Goal: Task Accomplishment & Management: Manage account settings

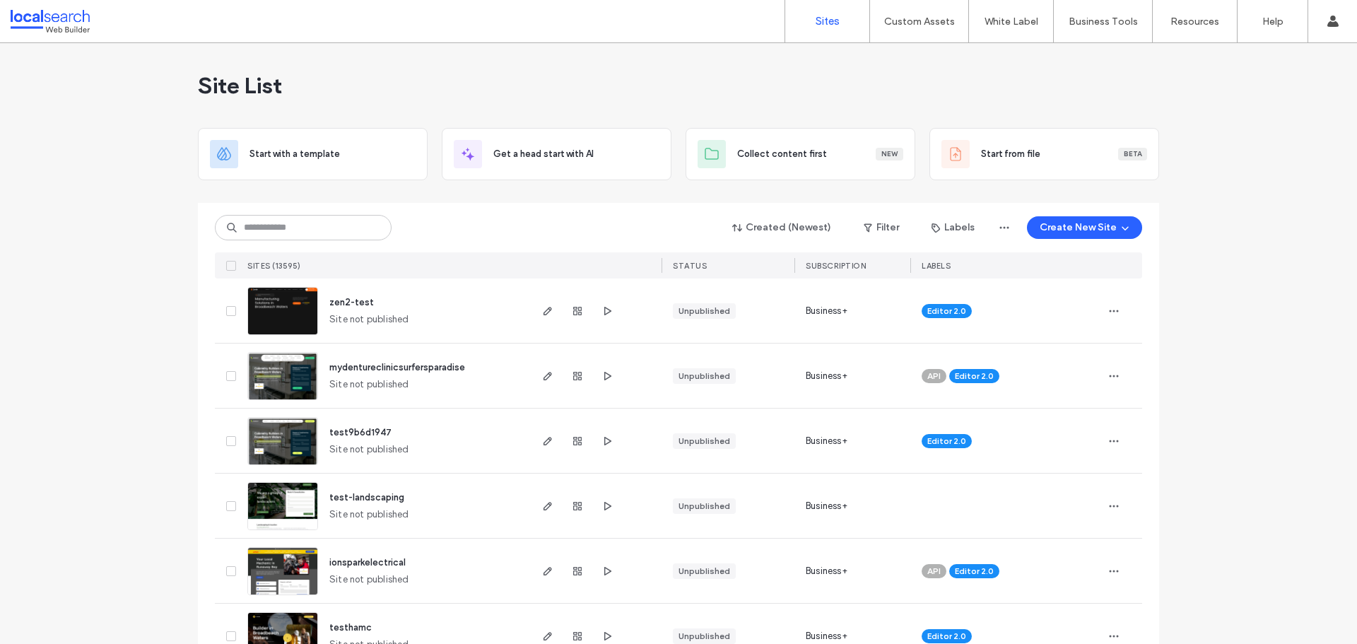
click at [314, 242] on div "Created (Newest) Filter Labels Create New Site SITES (13595) STATUS SUBSCRIPTIO…" at bounding box center [678, 241] width 927 height 76
click at [318, 232] on input at bounding box center [303, 227] width 177 height 25
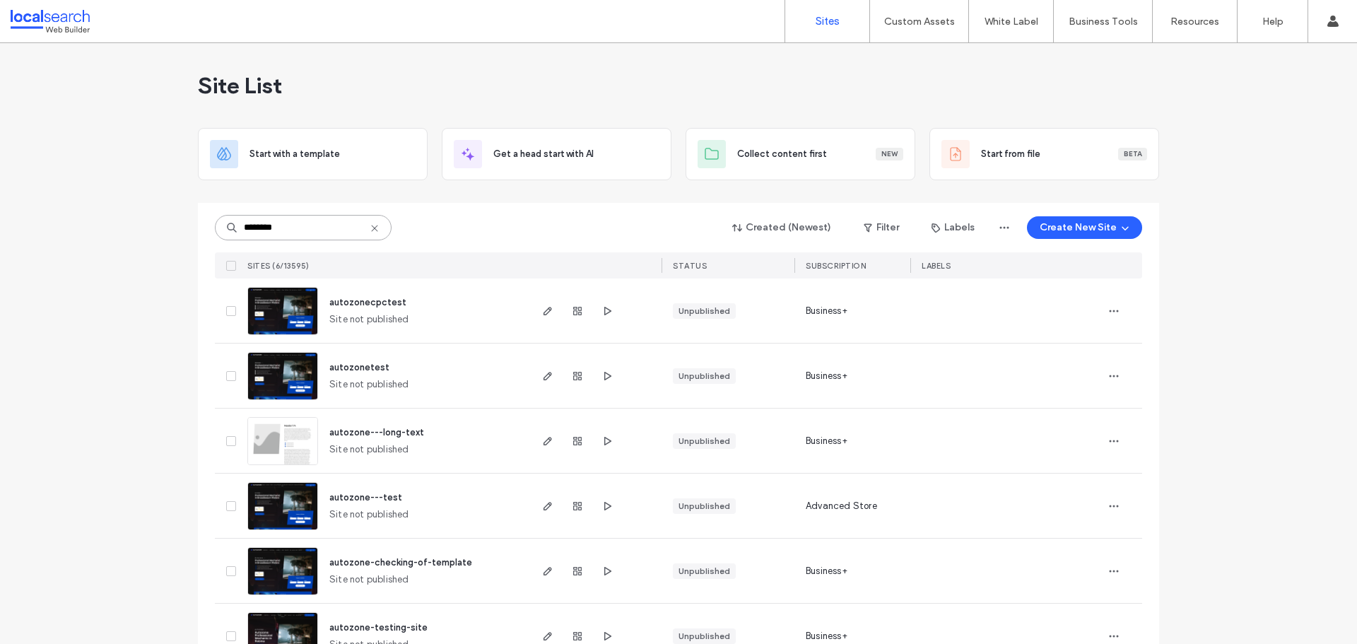
type input "********"
click at [251, 322] on img at bounding box center [282, 336] width 69 height 96
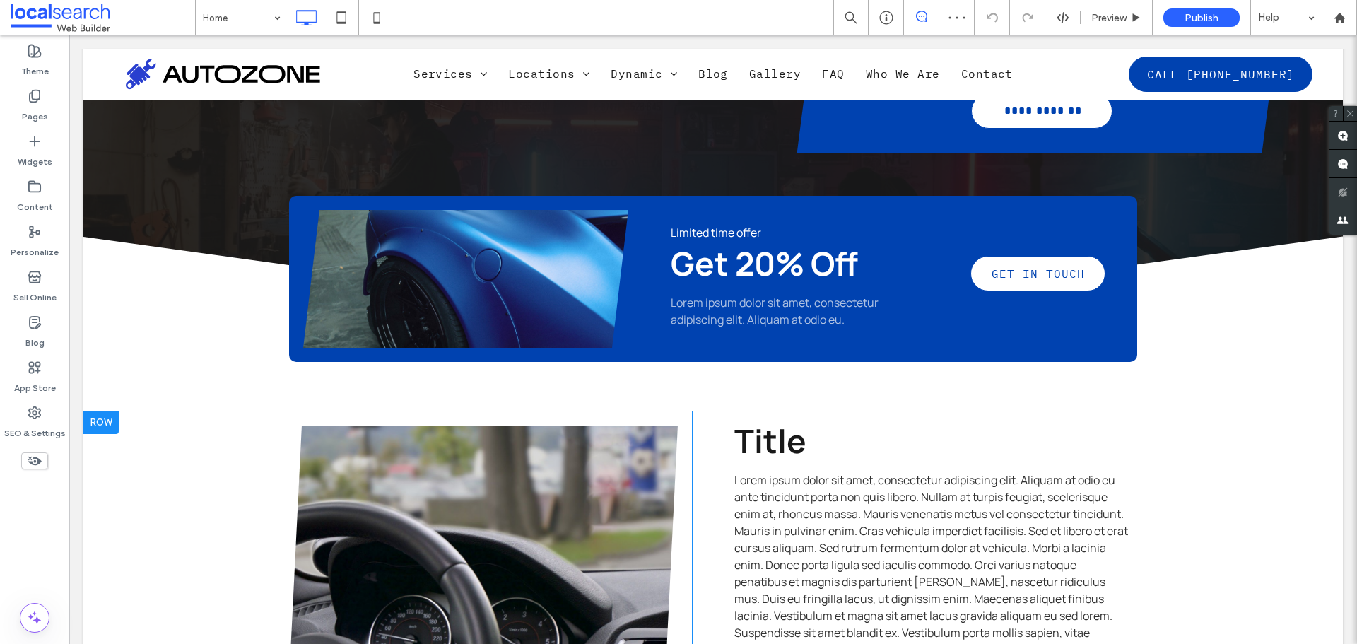
scroll to position [636, 0]
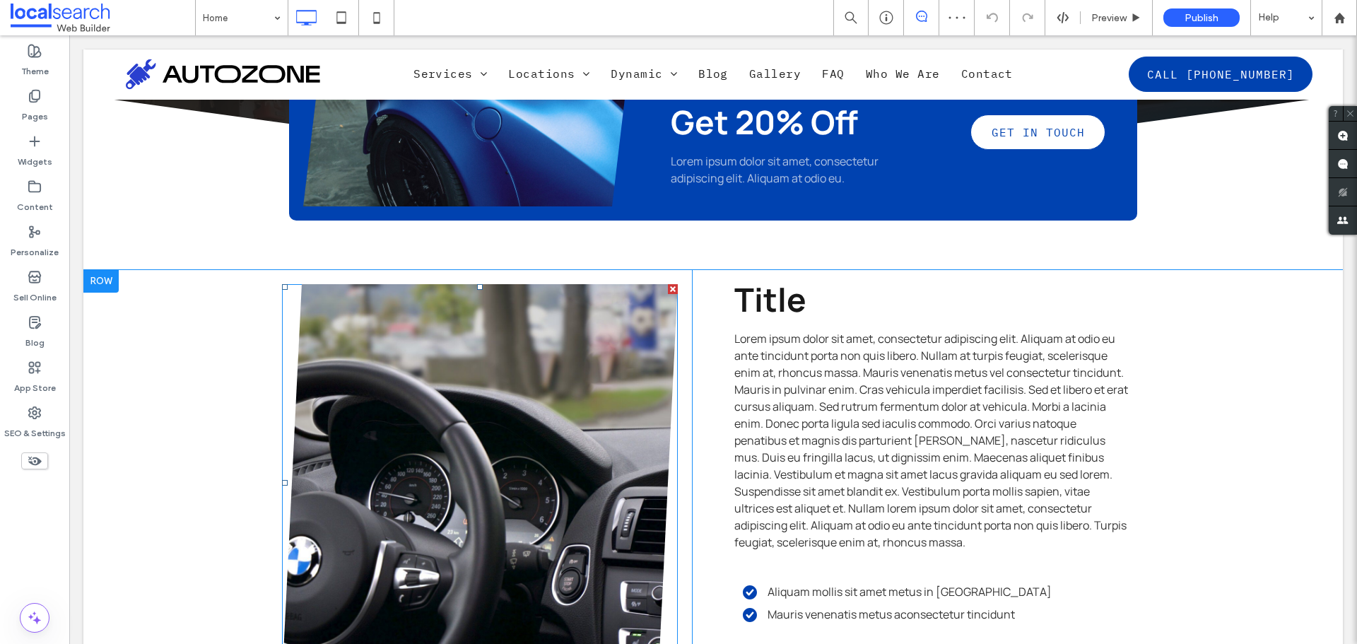
click at [480, 353] on link at bounding box center [480, 483] width 420 height 422
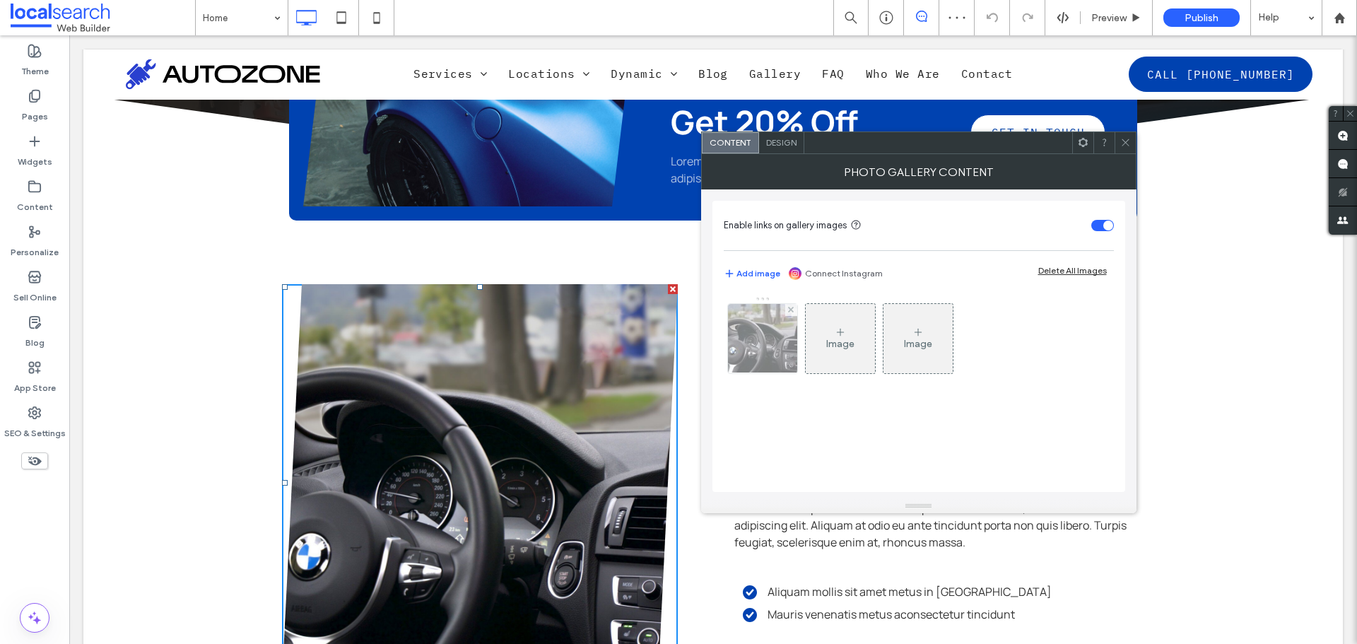
click at [786, 355] on img at bounding box center [762, 338] width 104 height 69
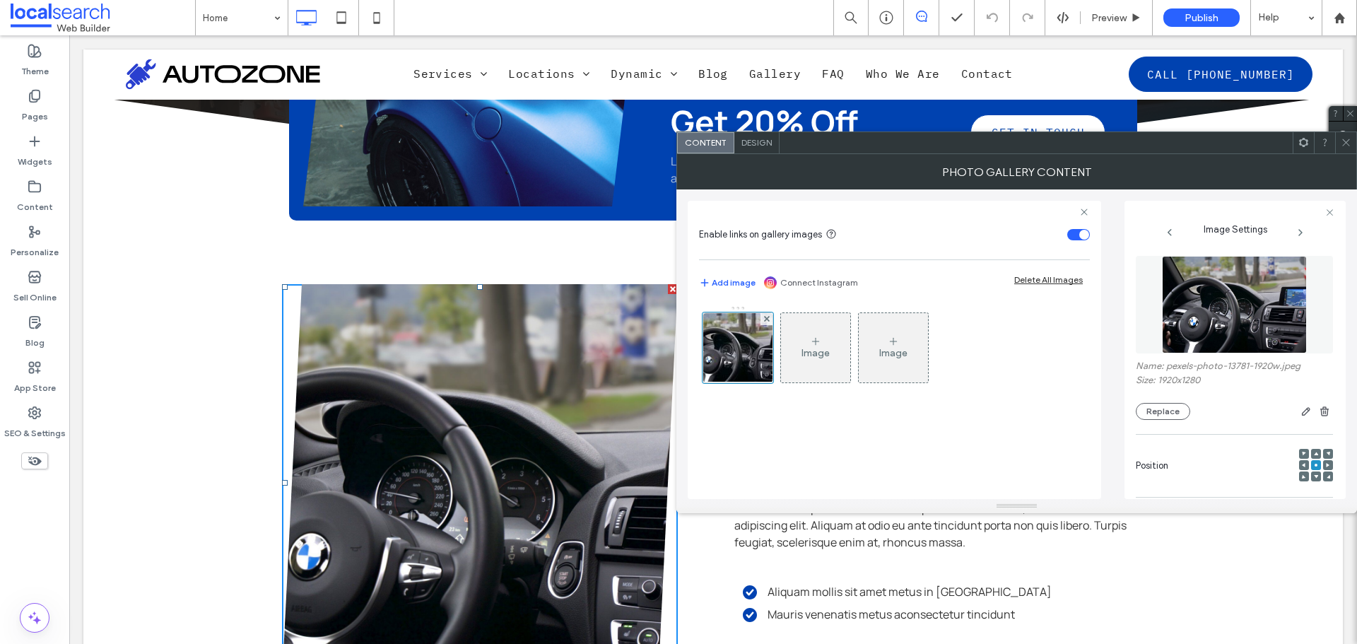
click at [751, 136] on div "Design" at bounding box center [756, 142] width 45 height 21
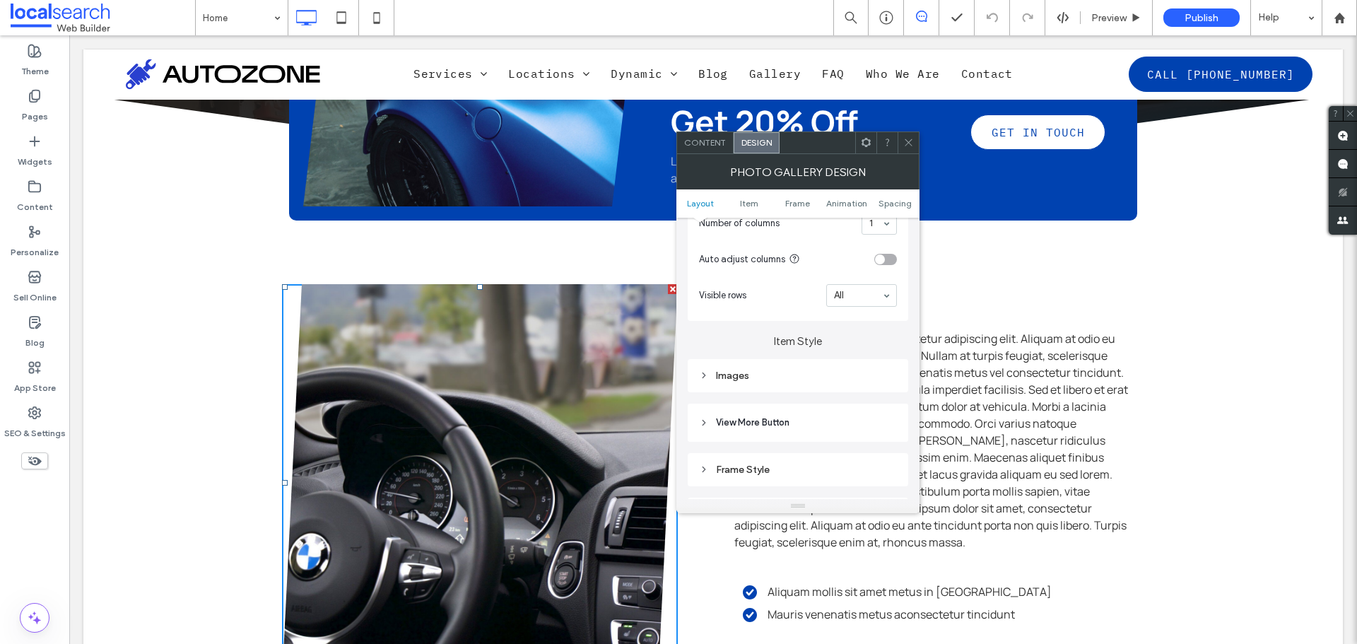
scroll to position [424, 0]
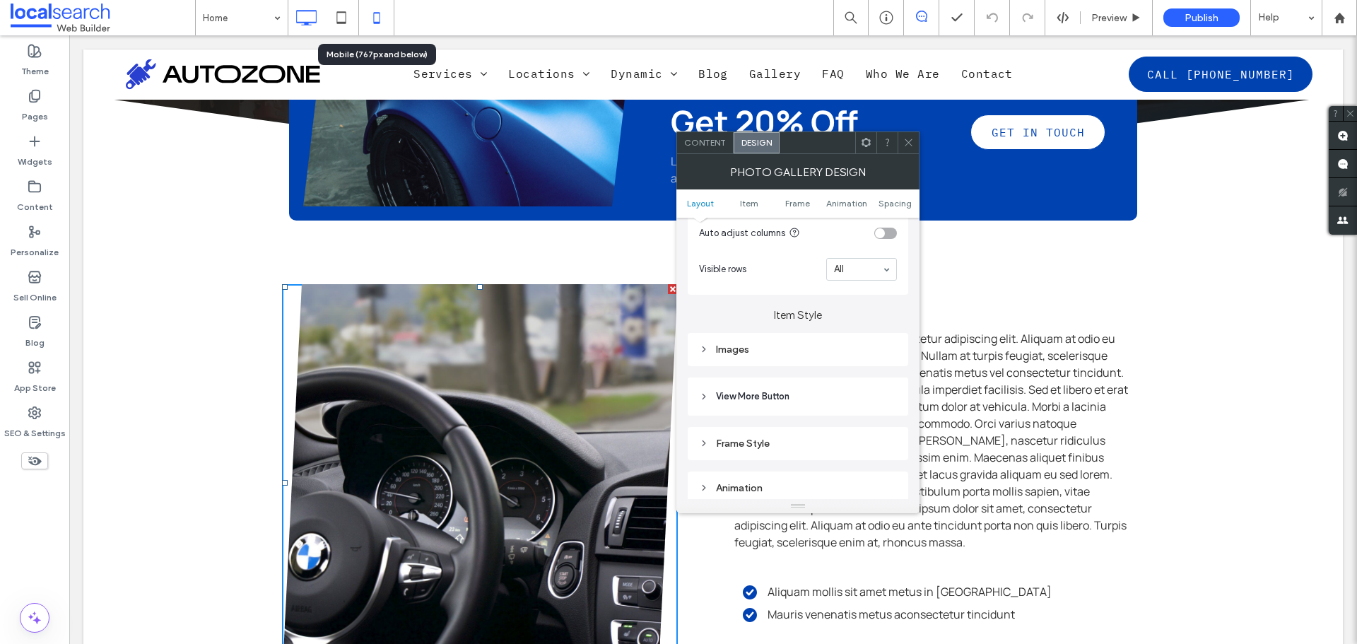
click at [382, 18] on icon at bounding box center [376, 18] width 28 height 28
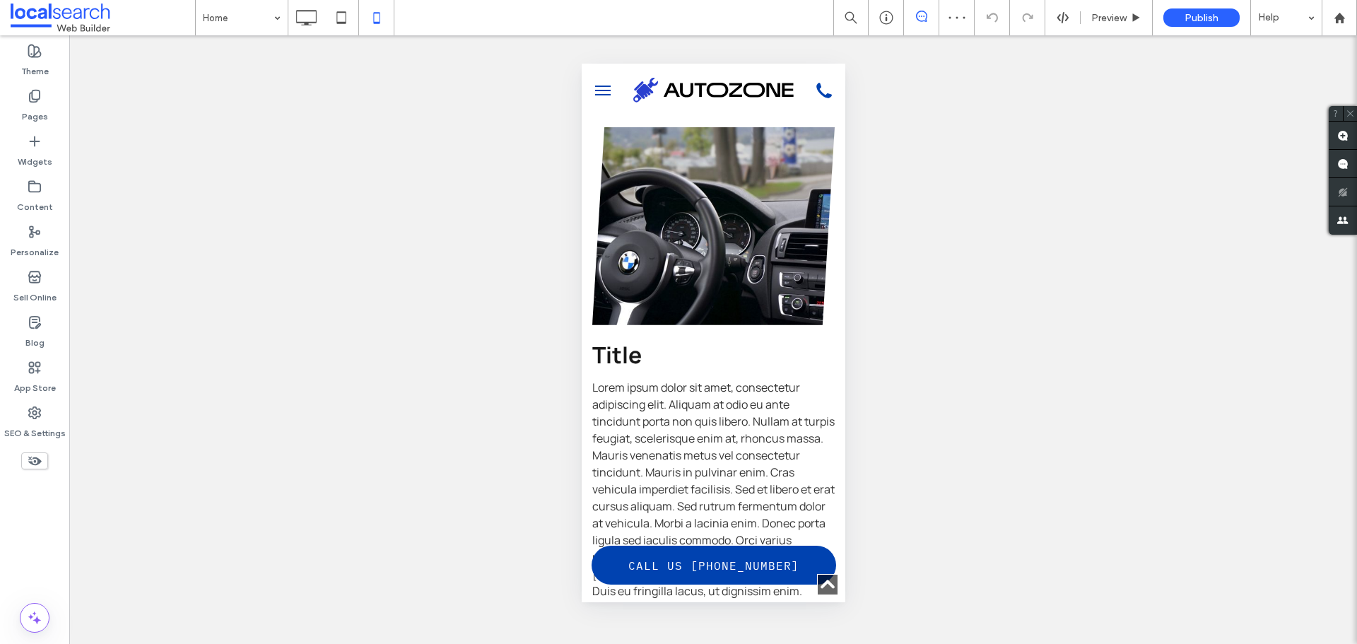
scroll to position [1342, 0]
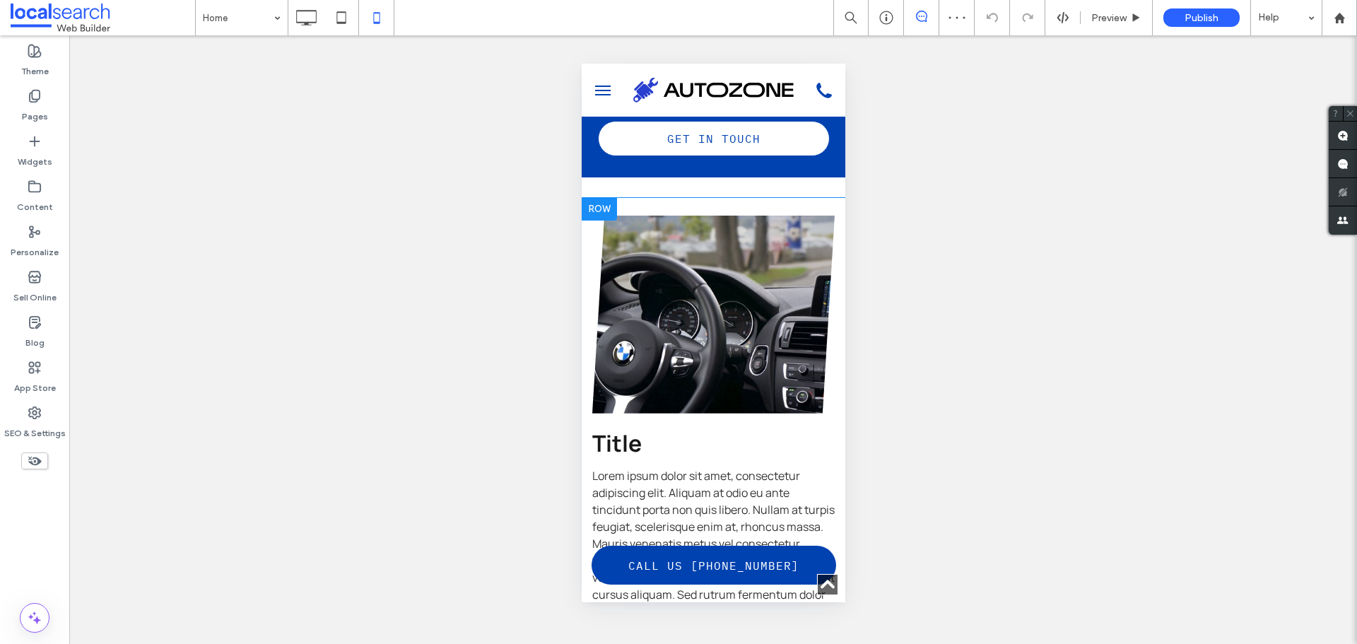
drag, startPoint x: 596, startPoint y: 370, endPoint x: 695, endPoint y: 300, distance: 121.2
click at [695, 300] on link at bounding box center [712, 314] width 257 height 210
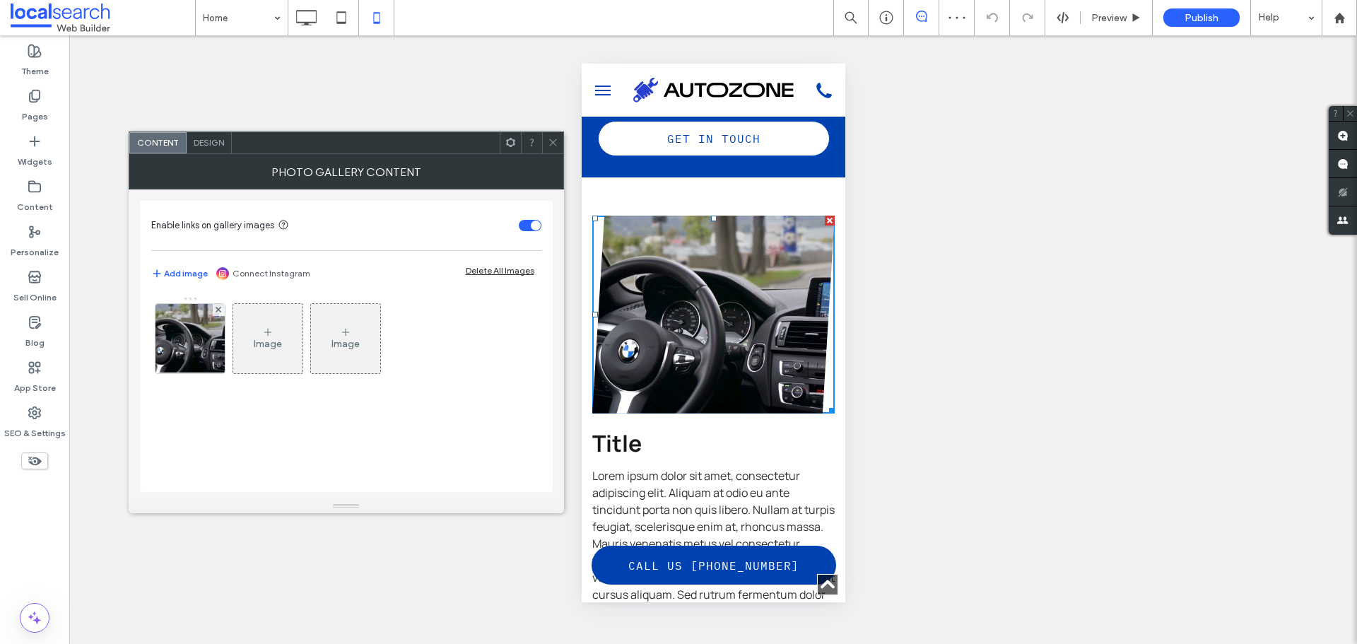
click at [223, 144] on span "Design" at bounding box center [209, 142] width 30 height 11
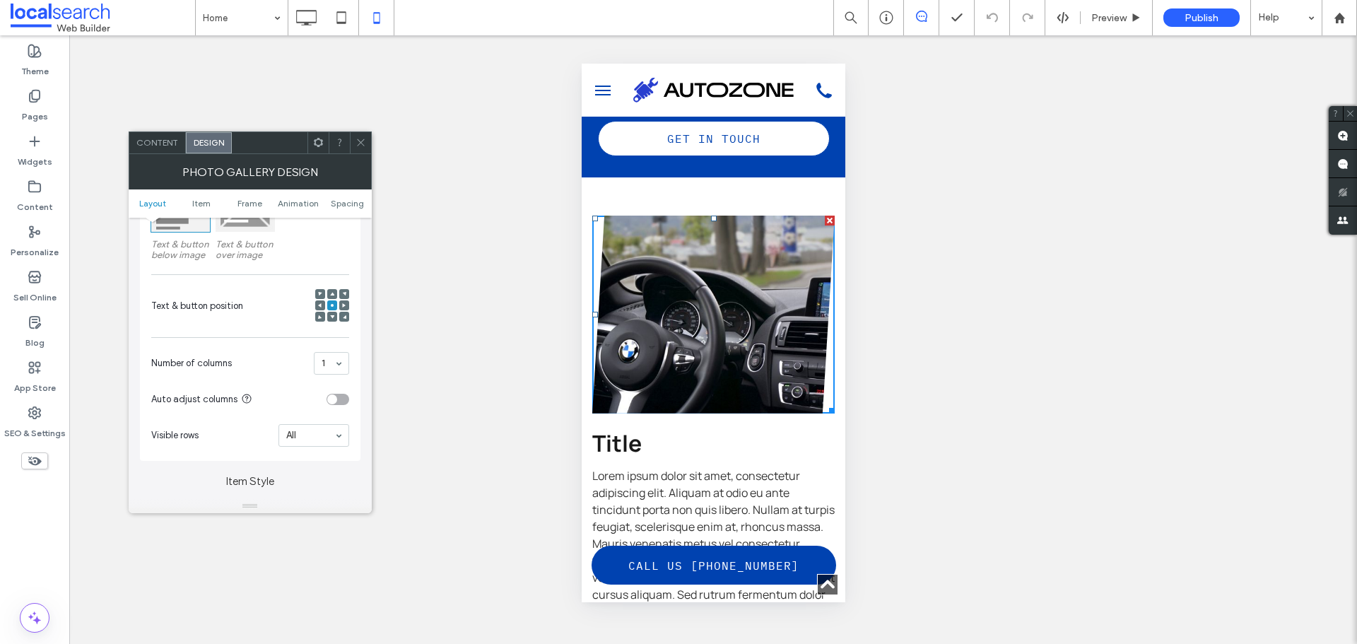
scroll to position [283, 0]
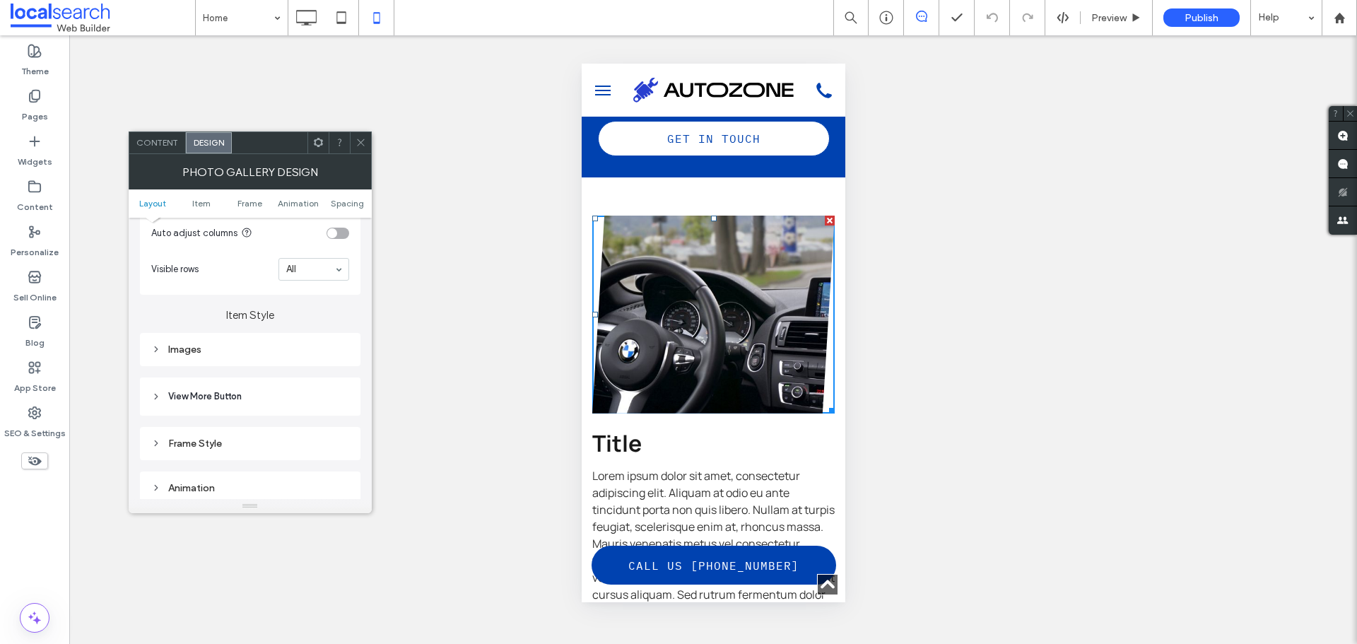
click at [241, 347] on div "Images" at bounding box center [250, 349] width 198 height 12
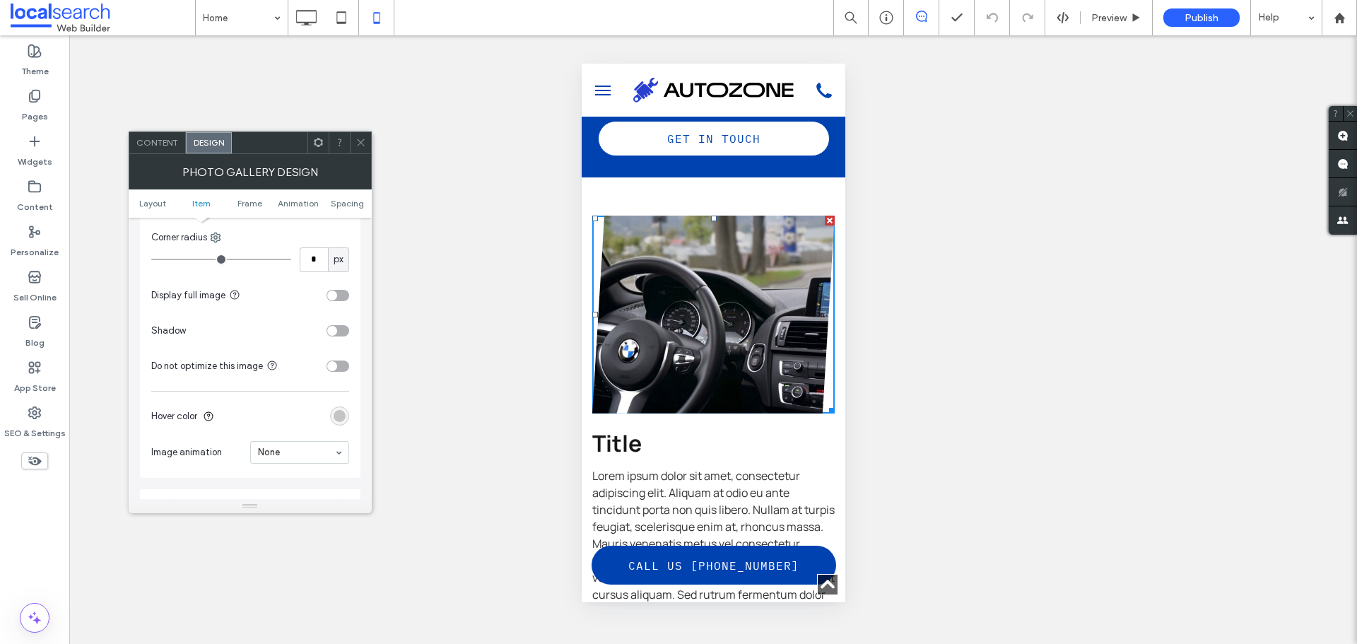
click at [362, 136] on span at bounding box center [360, 142] width 11 height 21
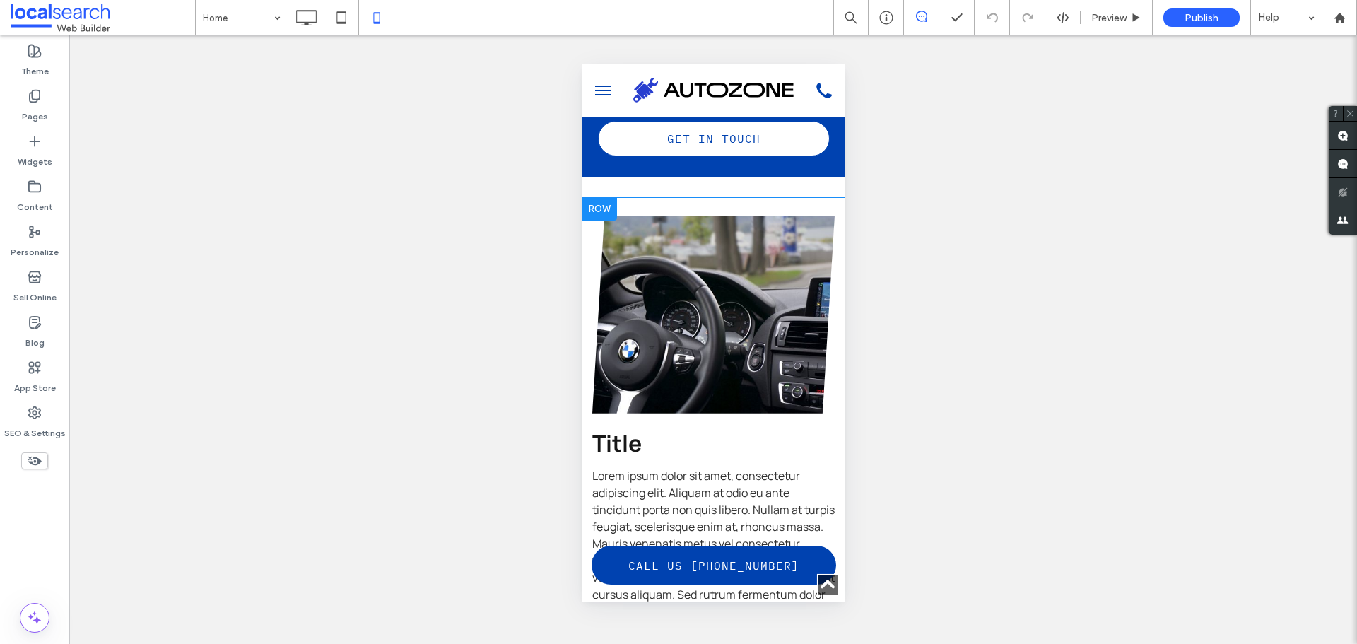
click at [606, 208] on div at bounding box center [598, 209] width 35 height 23
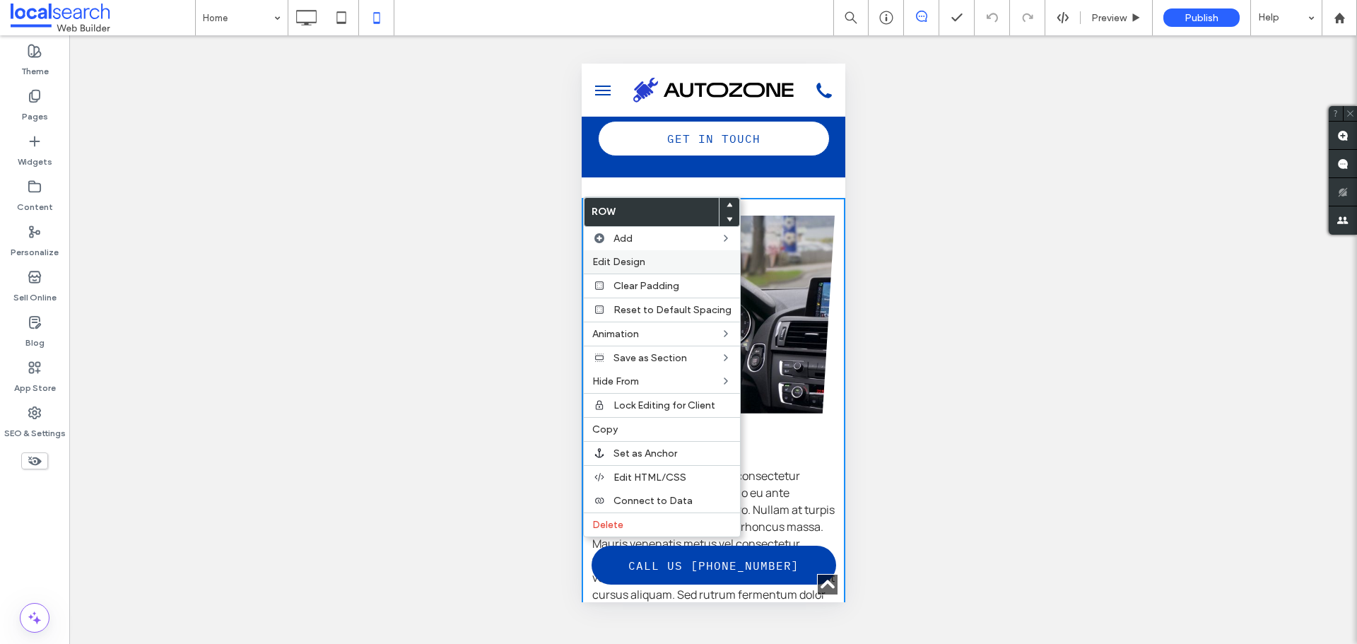
click at [607, 257] on span "Edit Design" at bounding box center [618, 262] width 53 height 12
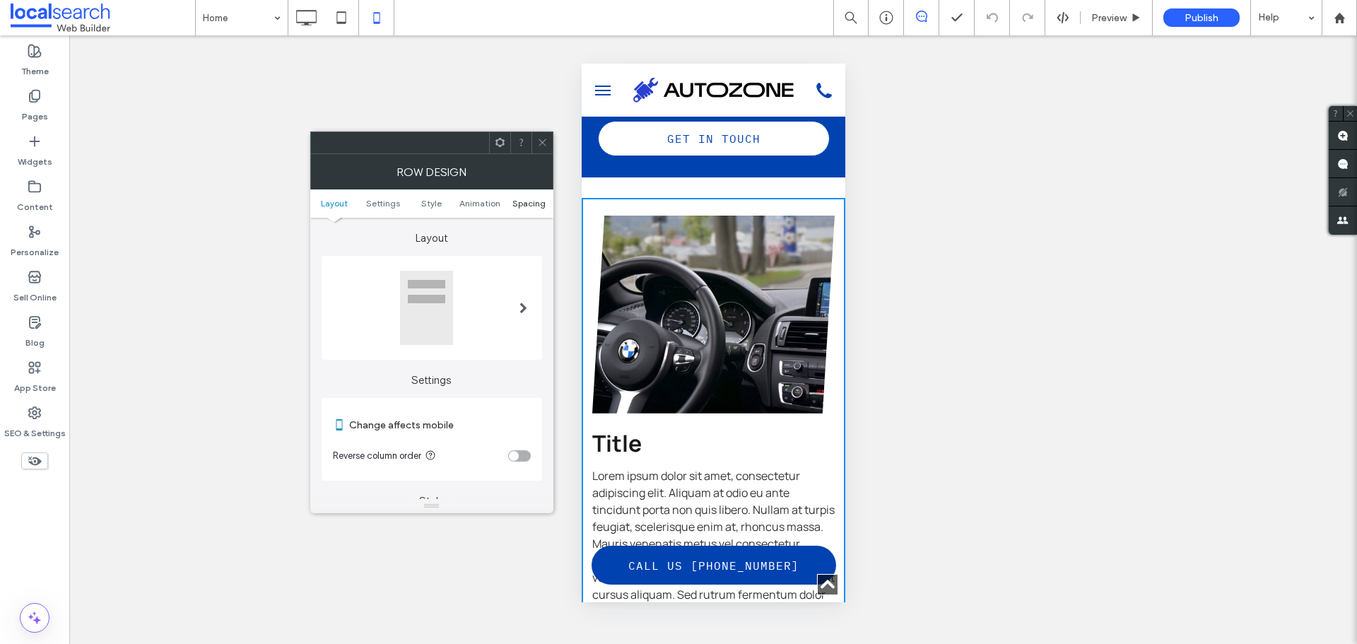
click at [534, 205] on span "Spacing" at bounding box center [528, 203] width 33 height 11
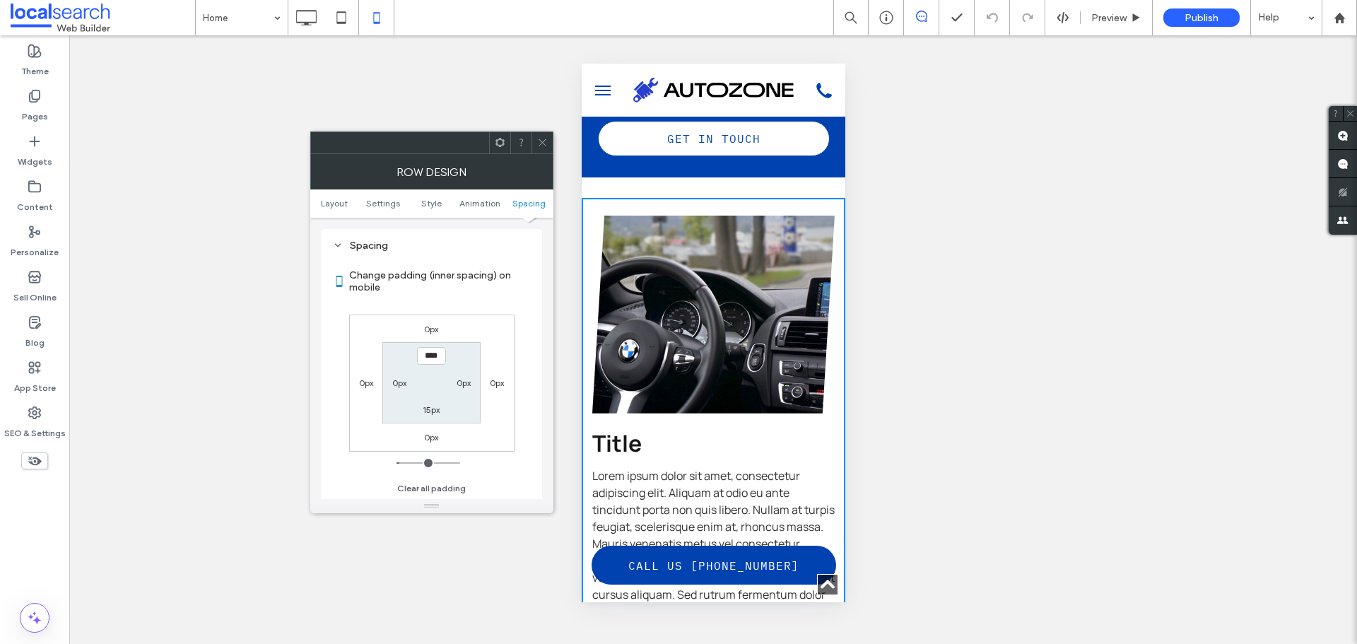
click at [326, 213] on ul "Layout Settings Style Animation Spacing" at bounding box center [431, 203] width 243 height 28
click at [327, 208] on span "Layout" at bounding box center [334, 203] width 27 height 11
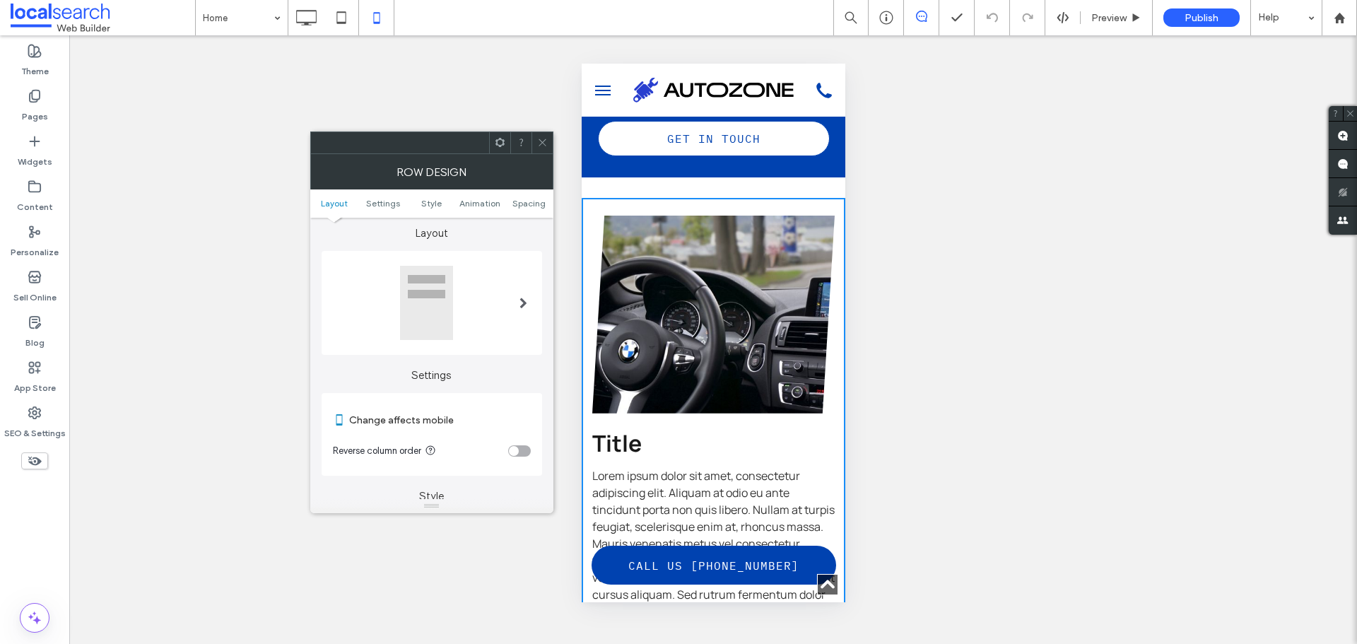
scroll to position [0, 0]
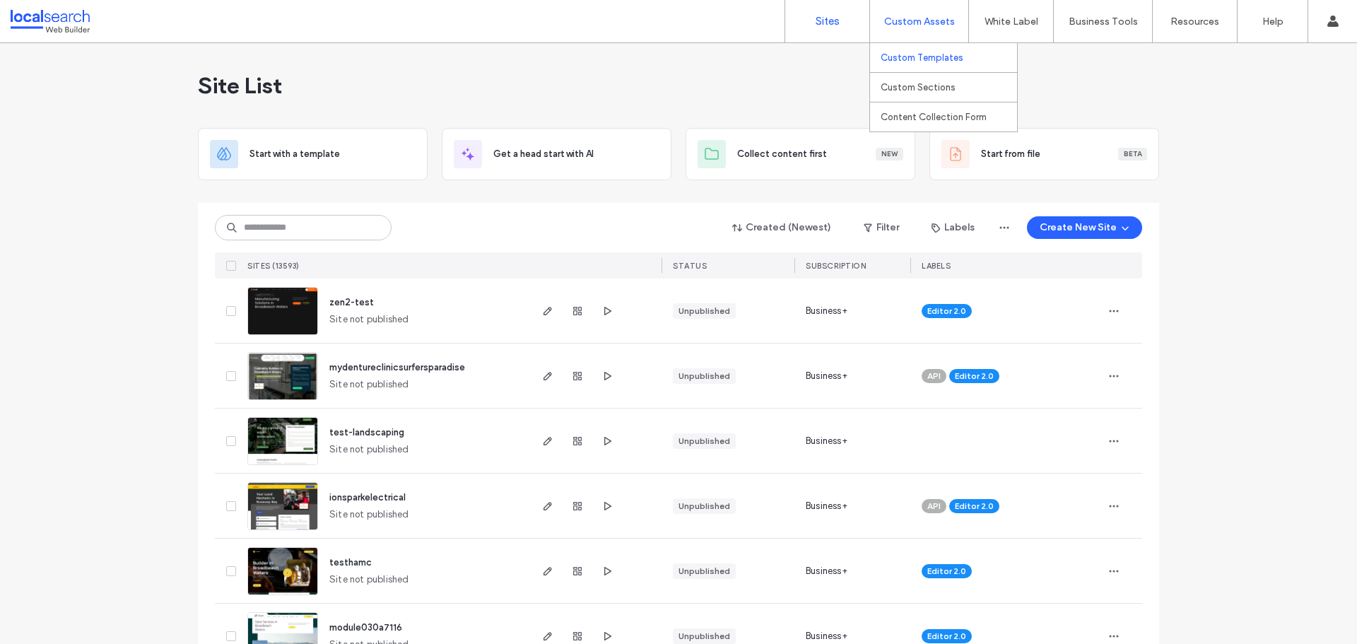
click at [919, 59] on label "Custom Templates" at bounding box center [921, 57] width 83 height 11
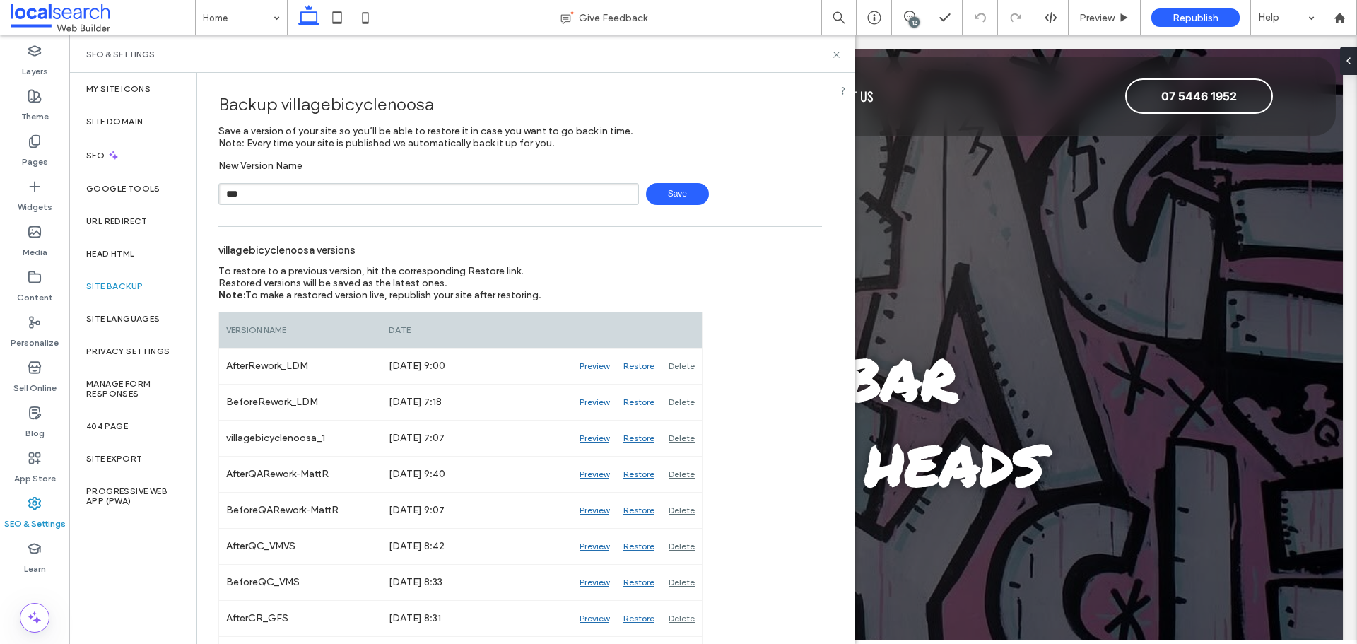
type input "**********"
click at [658, 196] on span "Save" at bounding box center [677, 194] width 63 height 22
click at [830, 54] on div "SEO & Settings" at bounding box center [462, 54] width 752 height 11
click at [837, 51] on icon at bounding box center [836, 54] width 11 height 11
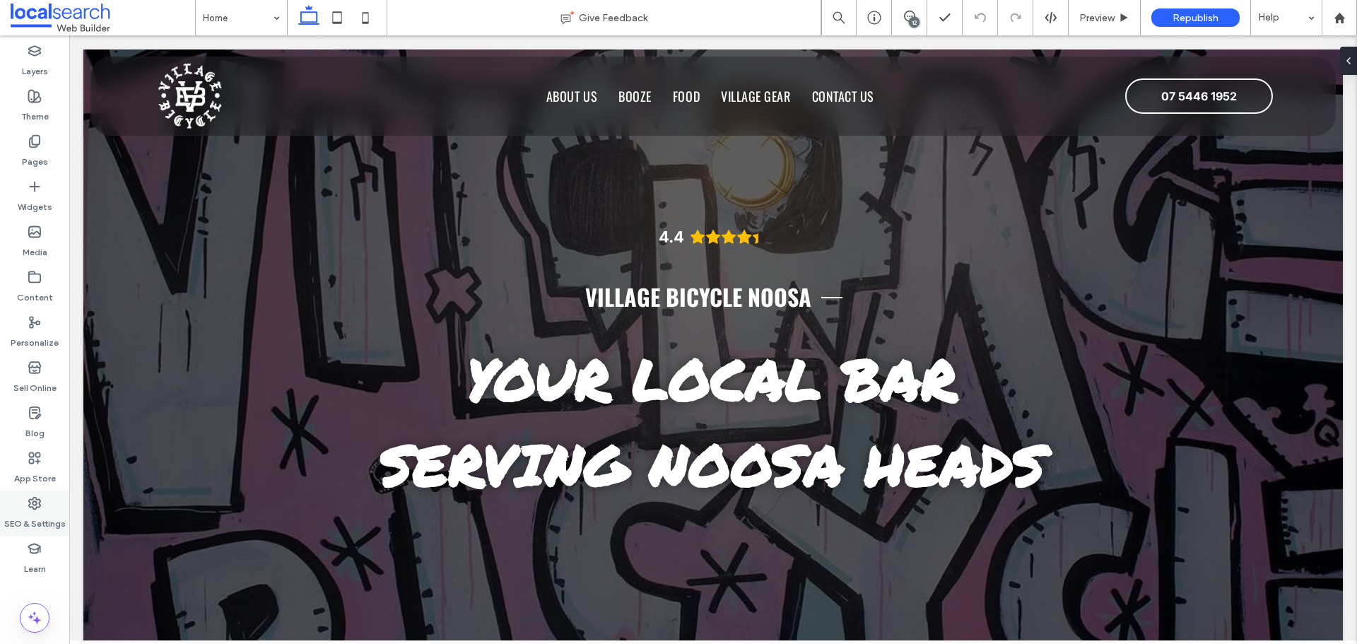
click at [33, 507] on use at bounding box center [34, 502] width 11 height 11
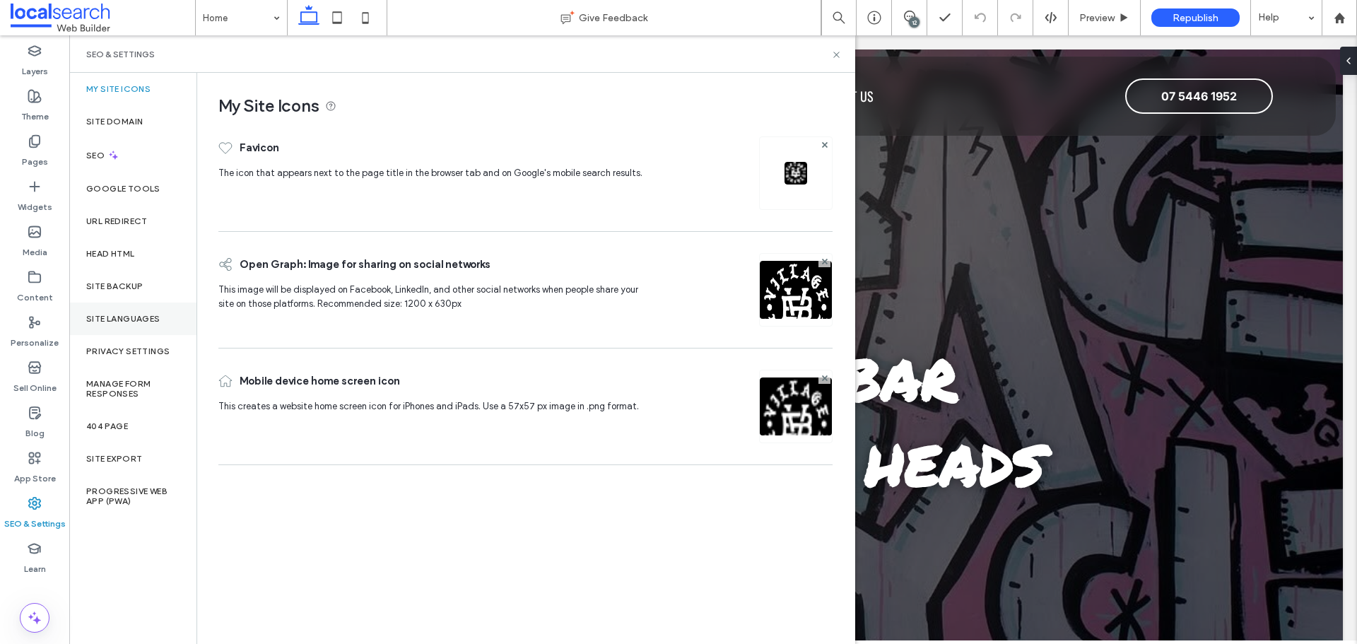
click at [117, 307] on div "Site Languages" at bounding box center [132, 318] width 127 height 33
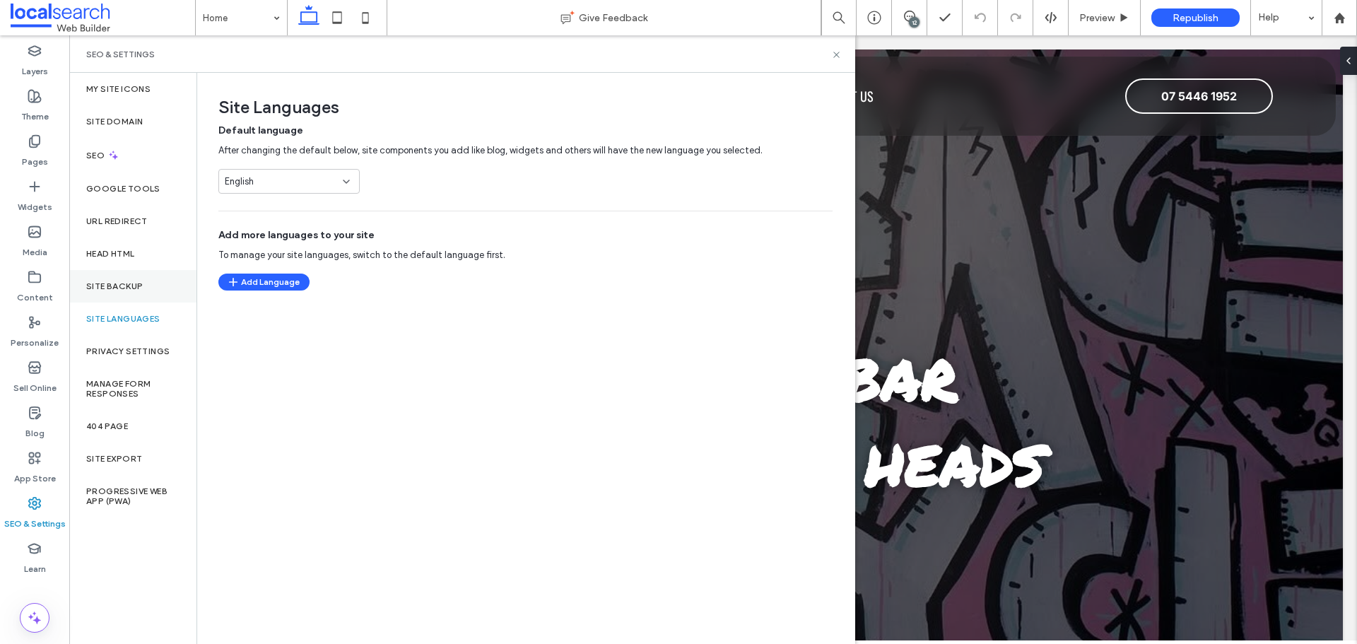
click at [118, 274] on div "Site Backup" at bounding box center [132, 286] width 127 height 33
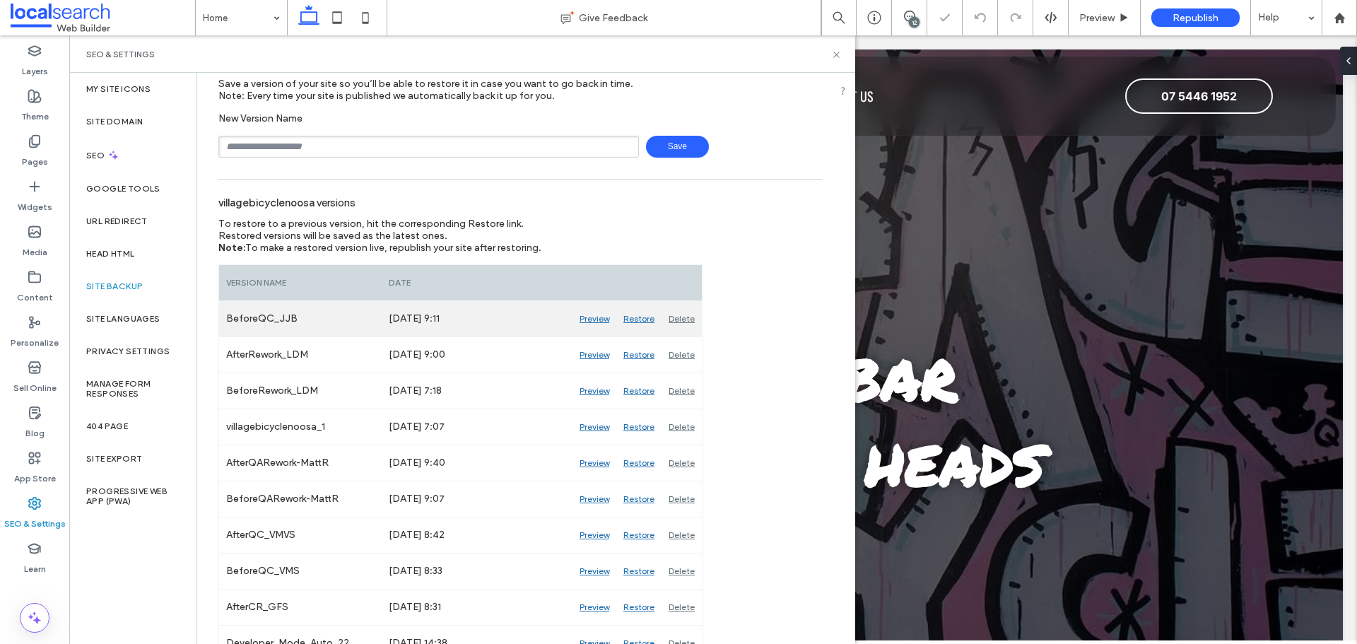
scroll to position [71, 0]
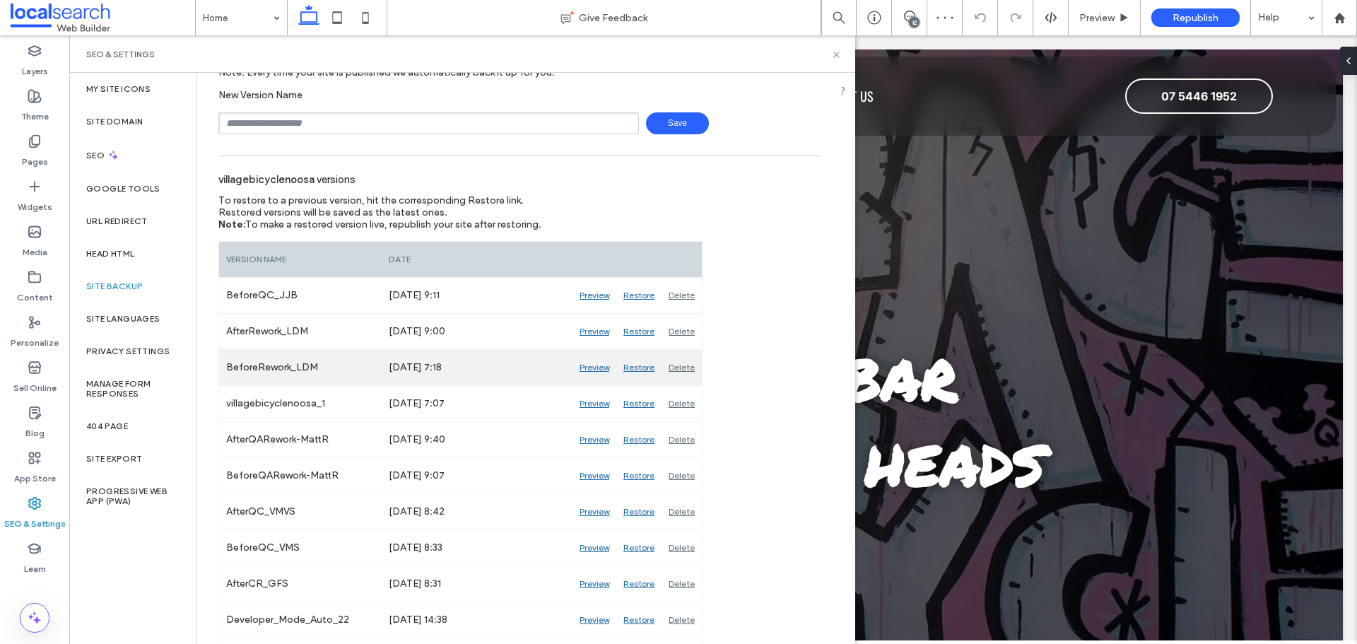
click at [583, 365] on div "Preview" at bounding box center [594, 367] width 44 height 35
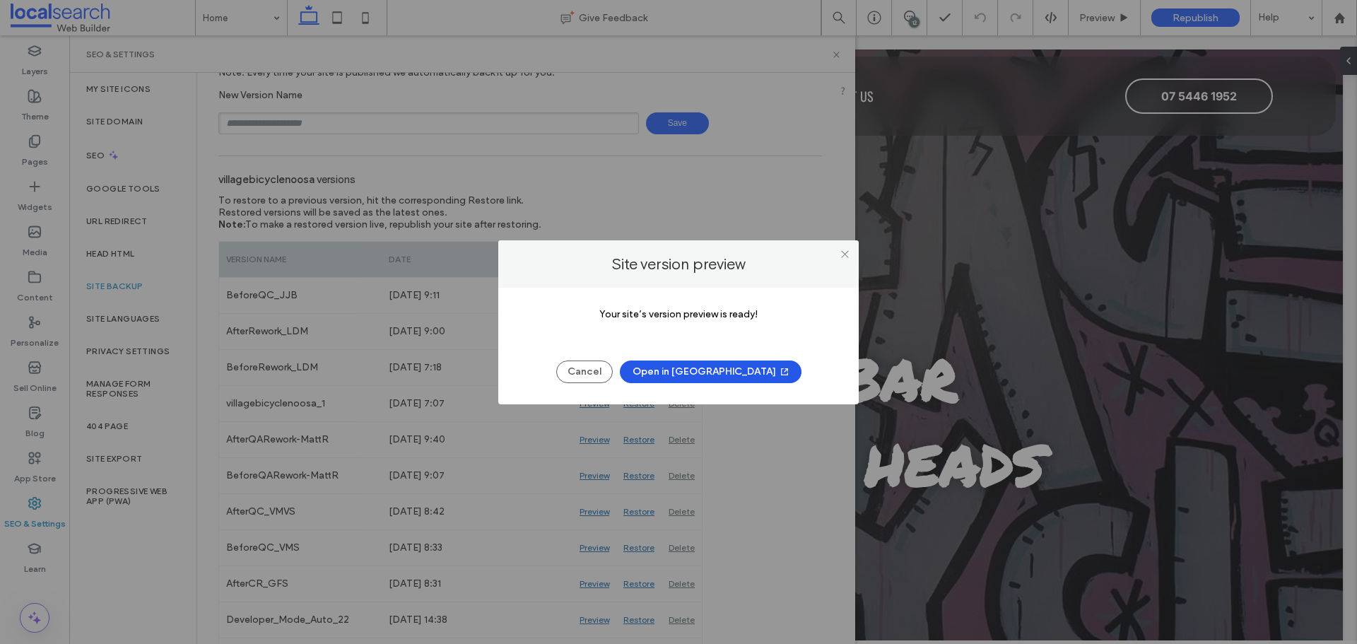
click at [692, 370] on button "Open in [GEOGRAPHIC_DATA]" at bounding box center [711, 371] width 182 height 23
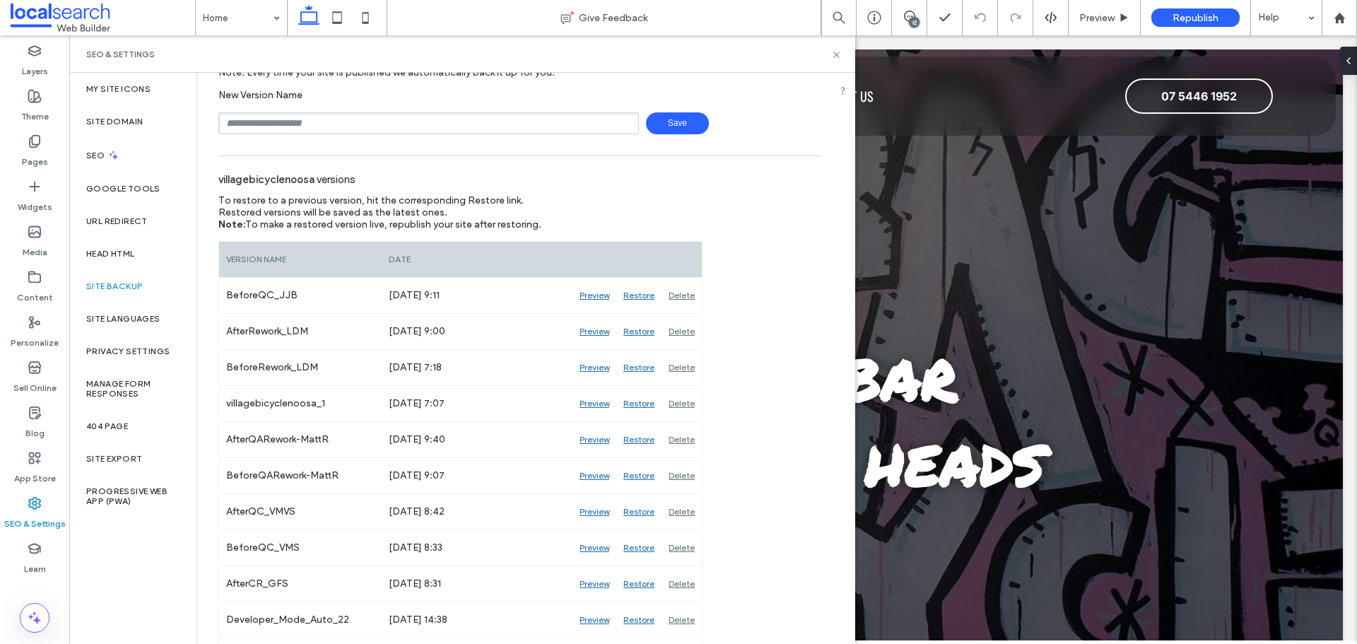
click at [842, 55] on div "SEO & Settings" at bounding box center [462, 53] width 786 height 37
drag, startPoint x: 837, startPoint y: 54, endPoint x: 97, endPoint y: 163, distance: 747.7
click at [837, 54] on use at bounding box center [836, 55] width 6 height 6
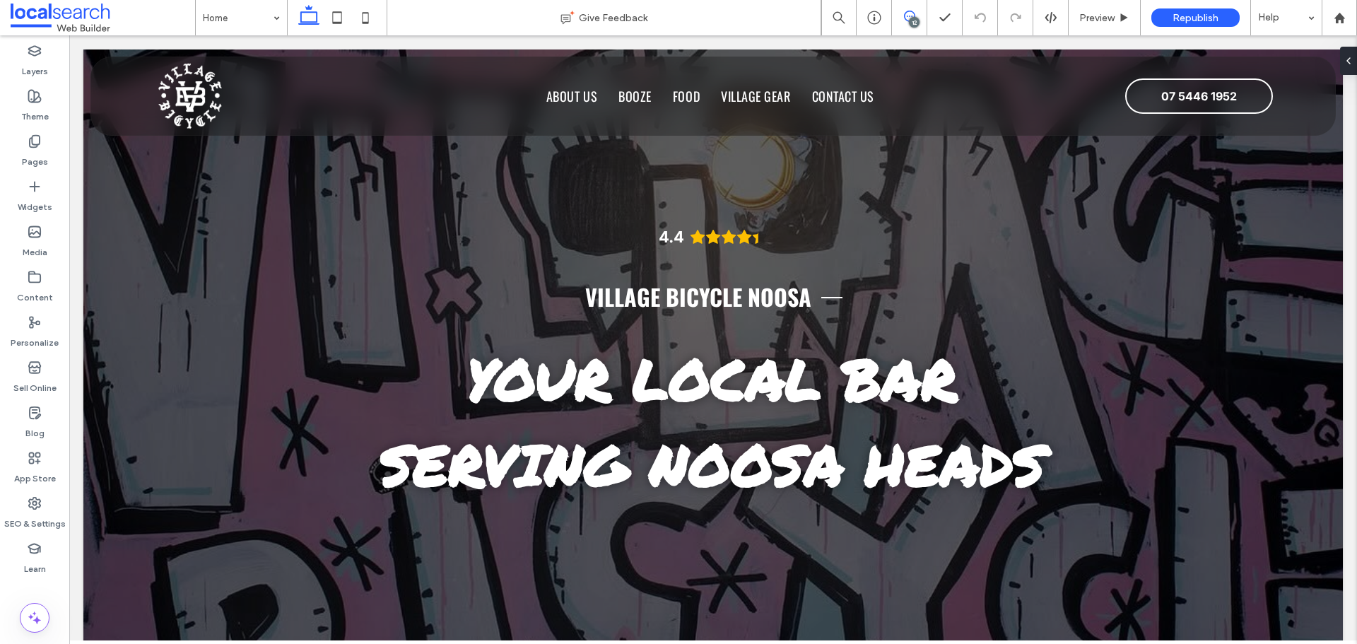
click at [916, 16] on span at bounding box center [909, 16] width 35 height 11
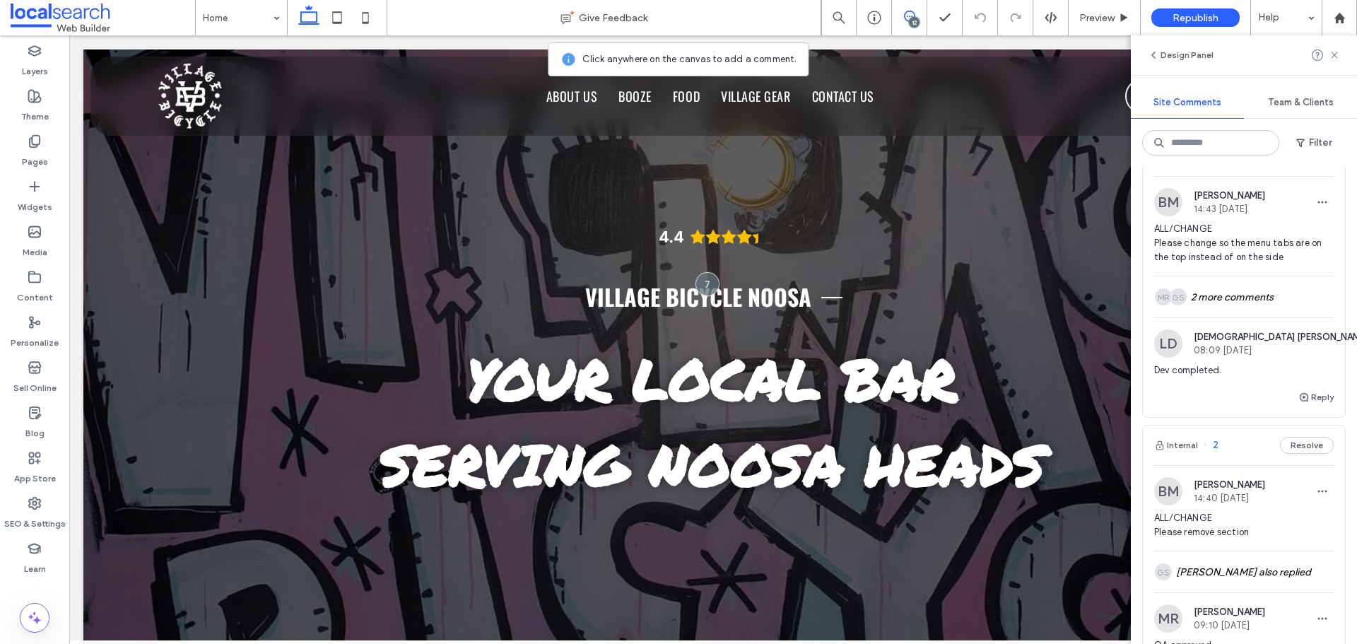
scroll to position [3180, 0]
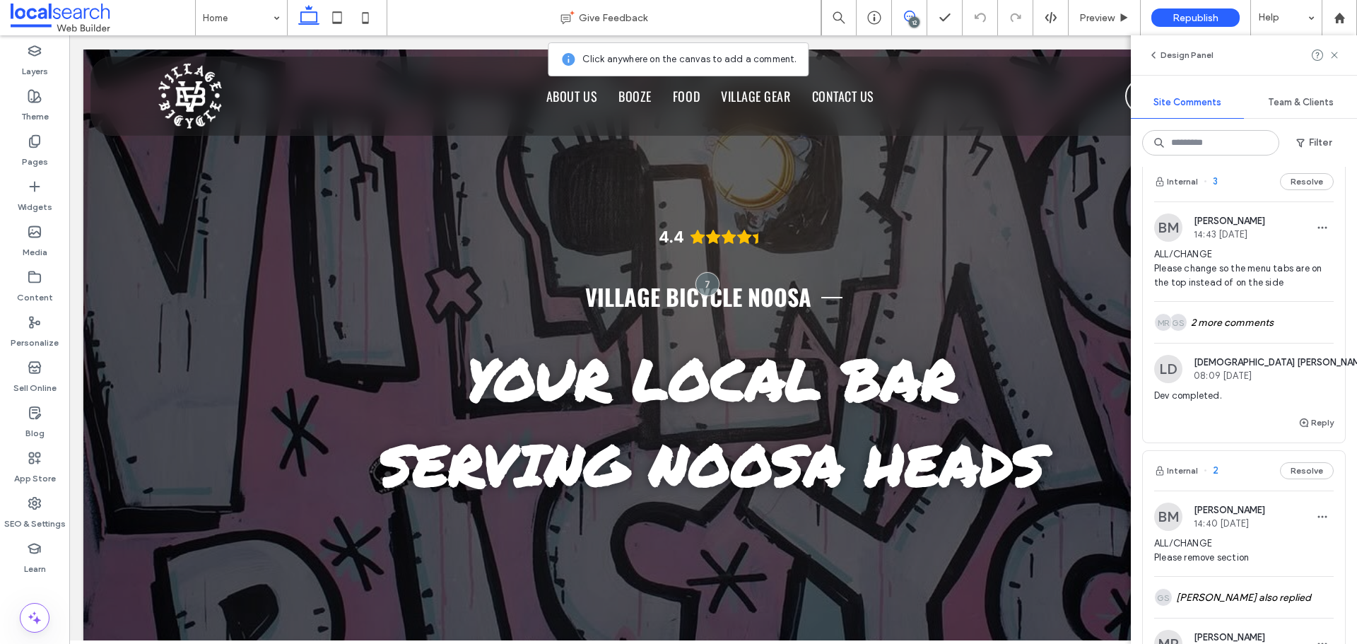
drag, startPoint x: 1243, startPoint y: 361, endPoint x: 1245, endPoint y: 334, distance: 26.9
click at [1243, 343] on div "GS MR 2 more comments" at bounding box center [1243, 322] width 179 height 41
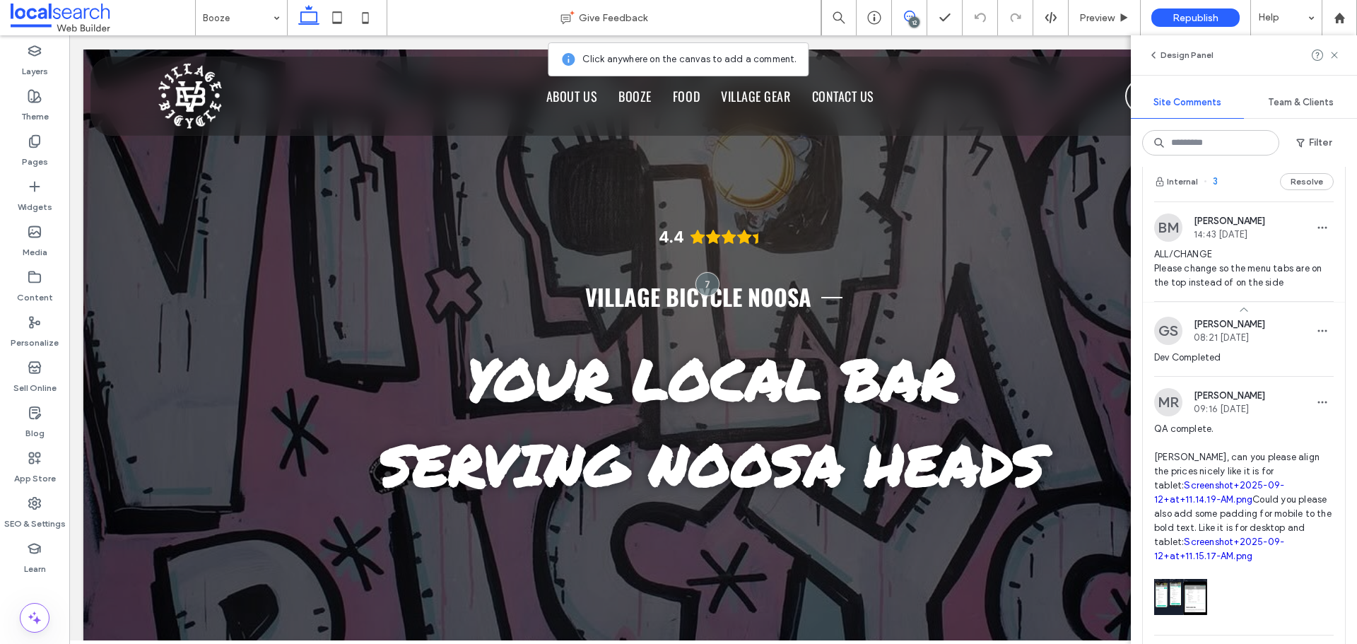
click at [1247, 318] on div at bounding box center [678, 322] width 1357 height 644
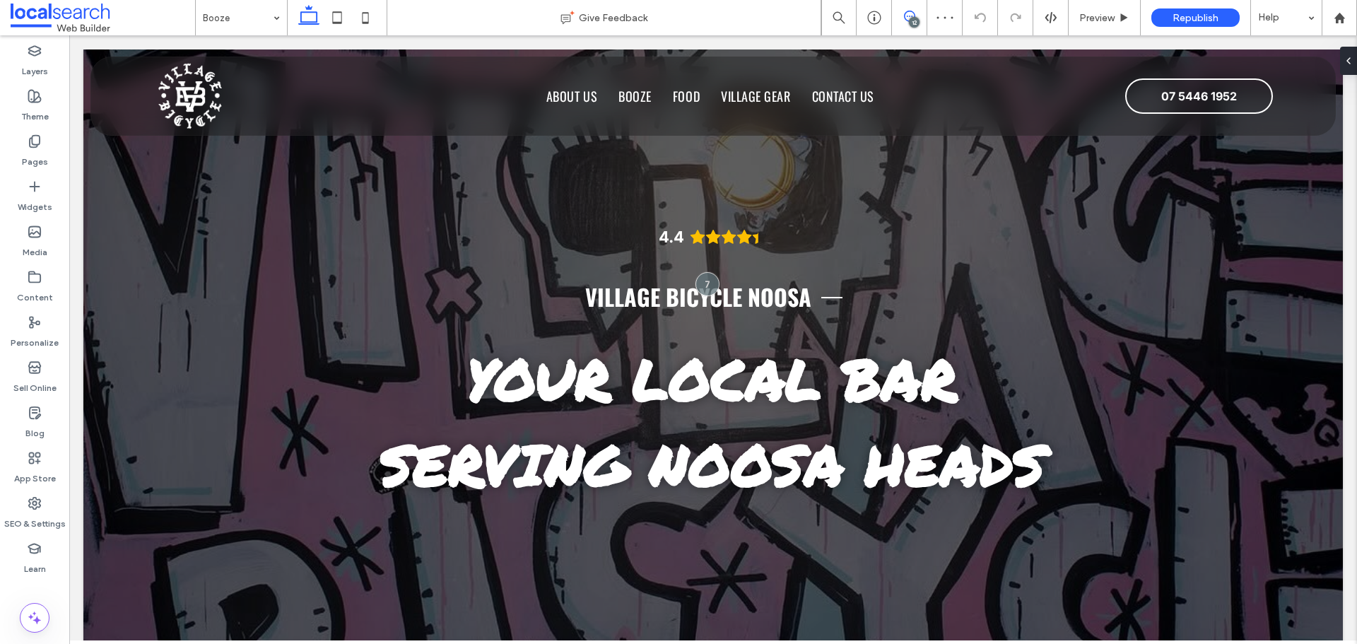
click at [904, 20] on icon at bounding box center [909, 16] width 11 height 11
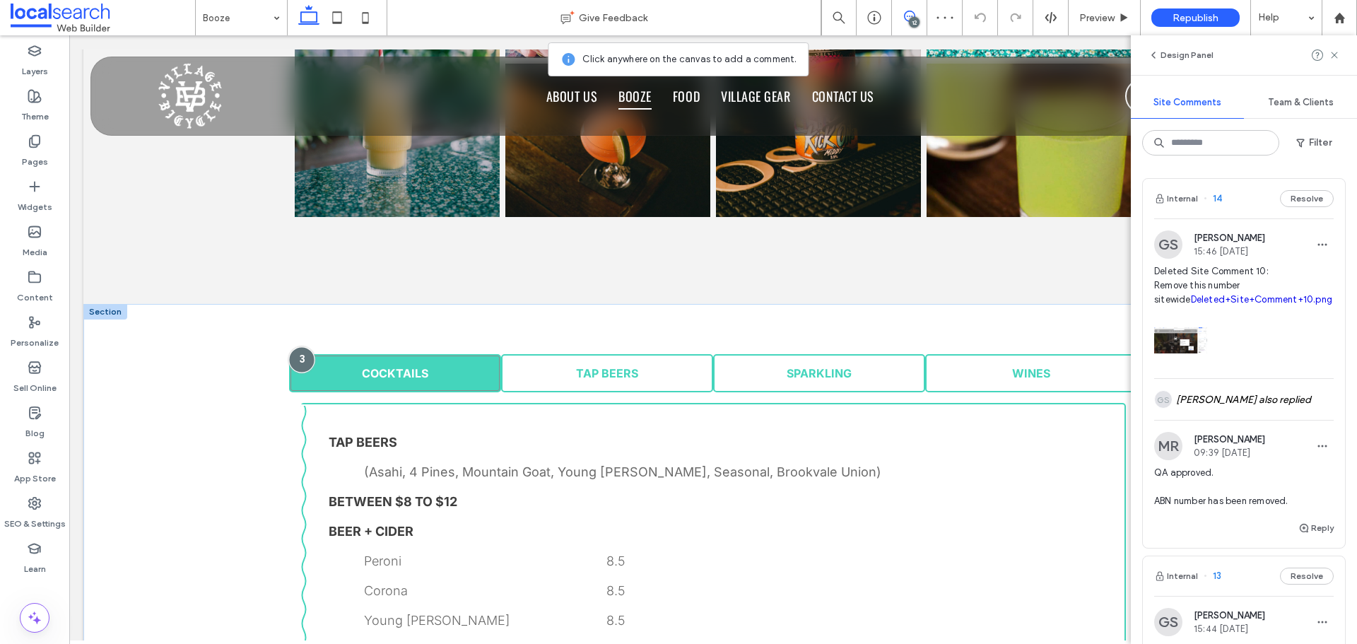
click at [293, 362] on div at bounding box center [301, 359] width 26 height 26
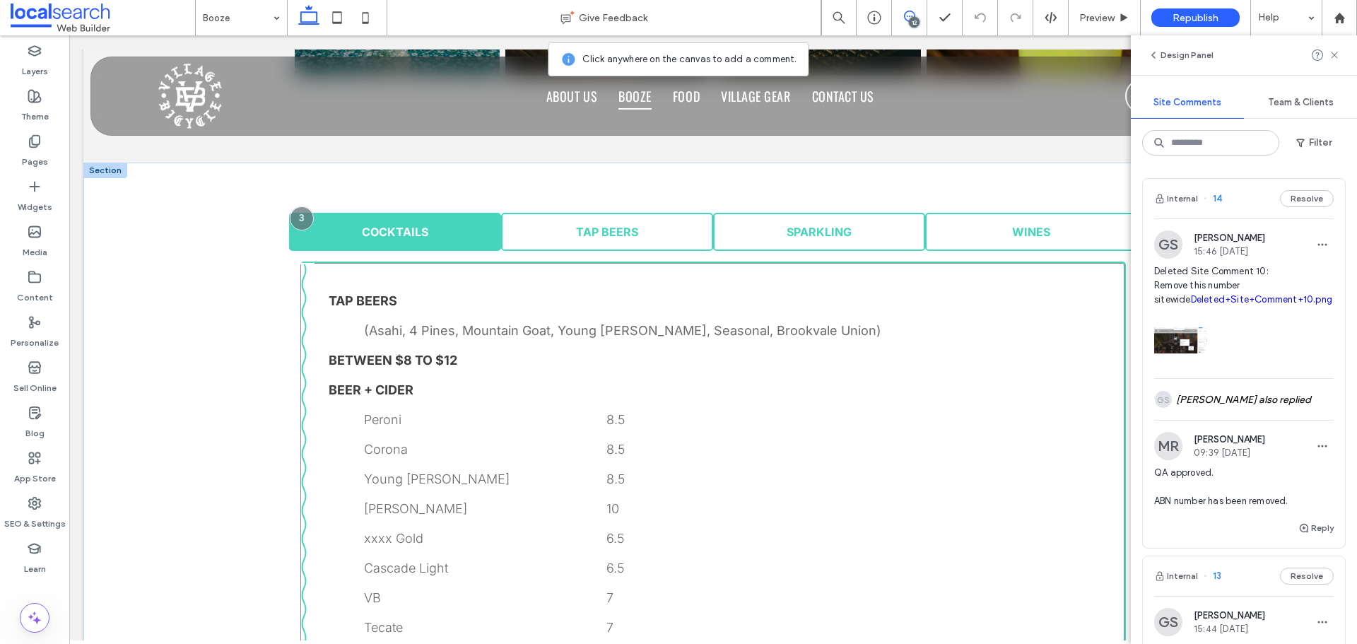
scroll to position [772, 0]
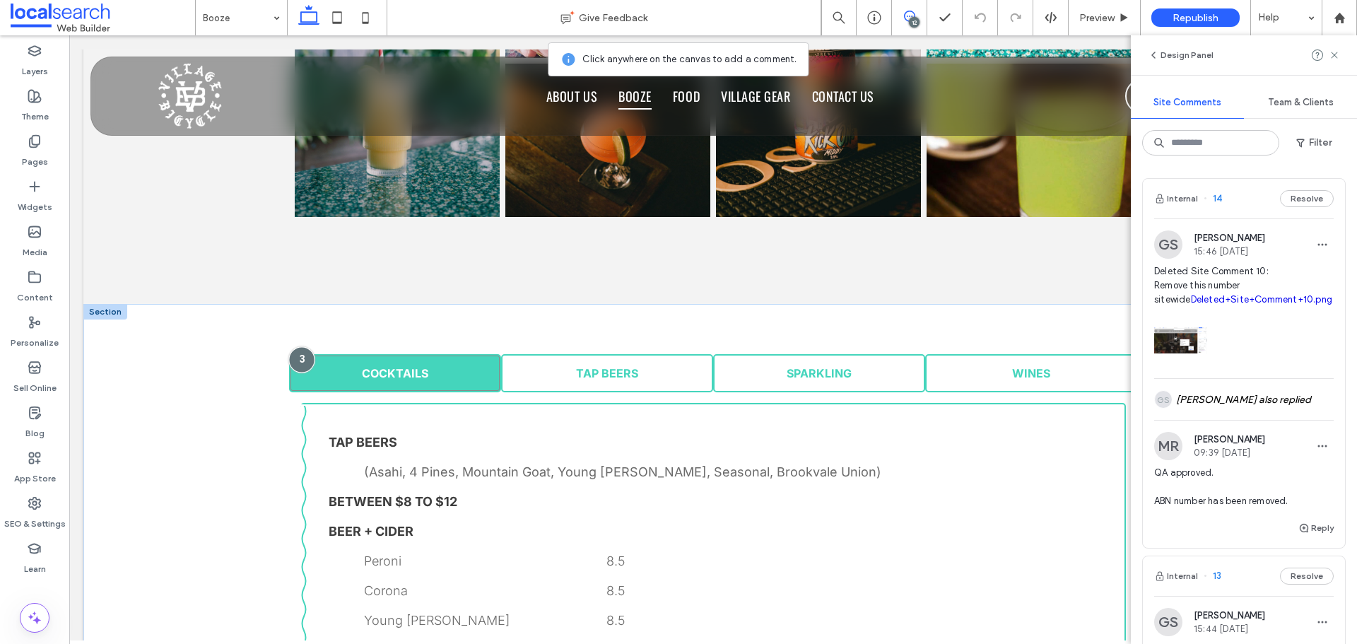
click at [295, 364] on div at bounding box center [301, 359] width 26 height 26
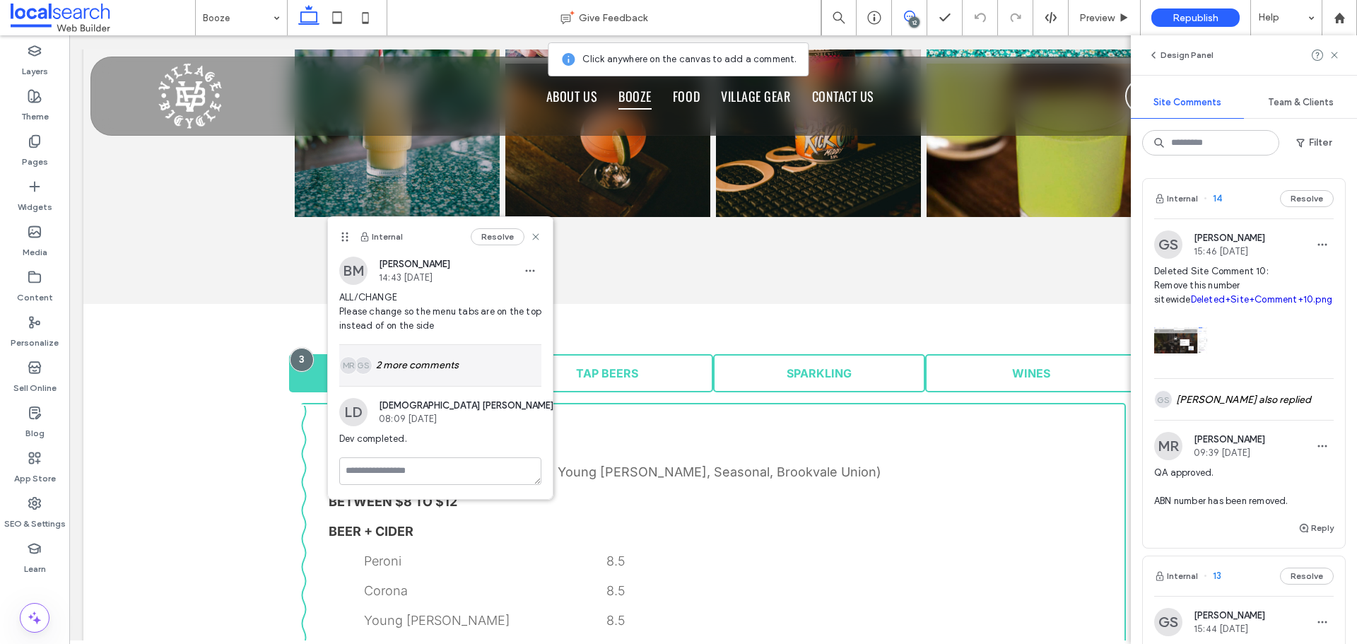
click at [382, 372] on div "GS MR 2 more comments" at bounding box center [440, 365] width 202 height 41
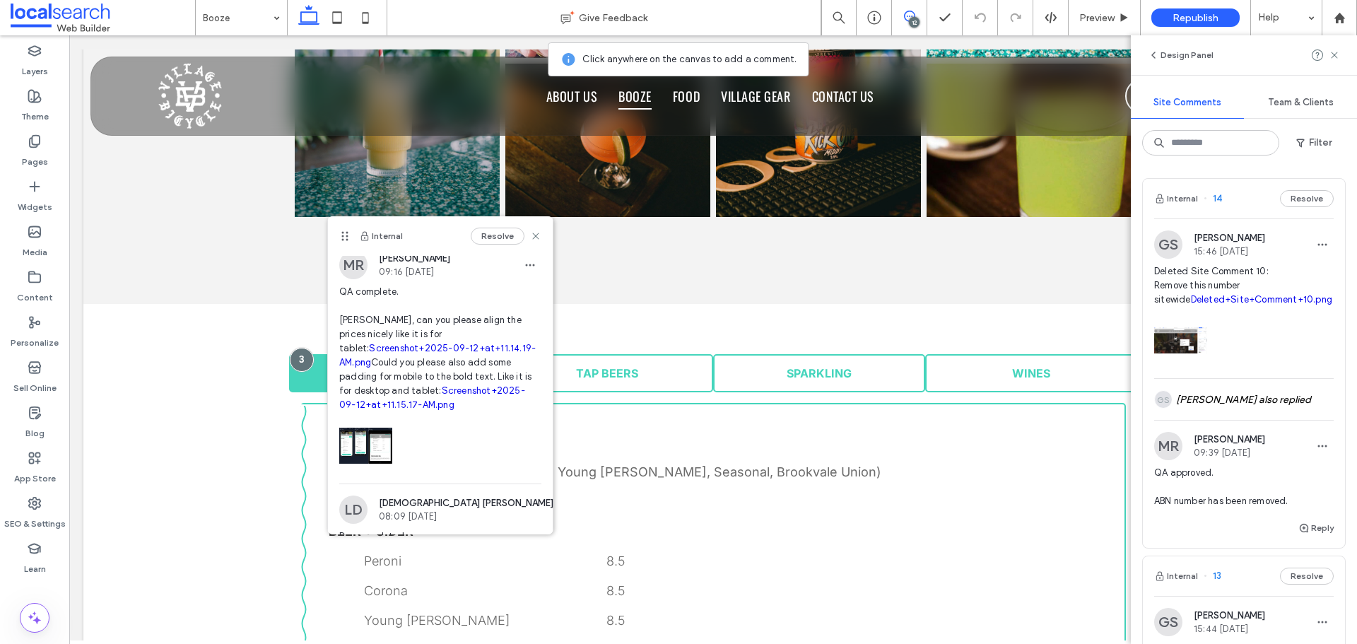
scroll to position [212, 0]
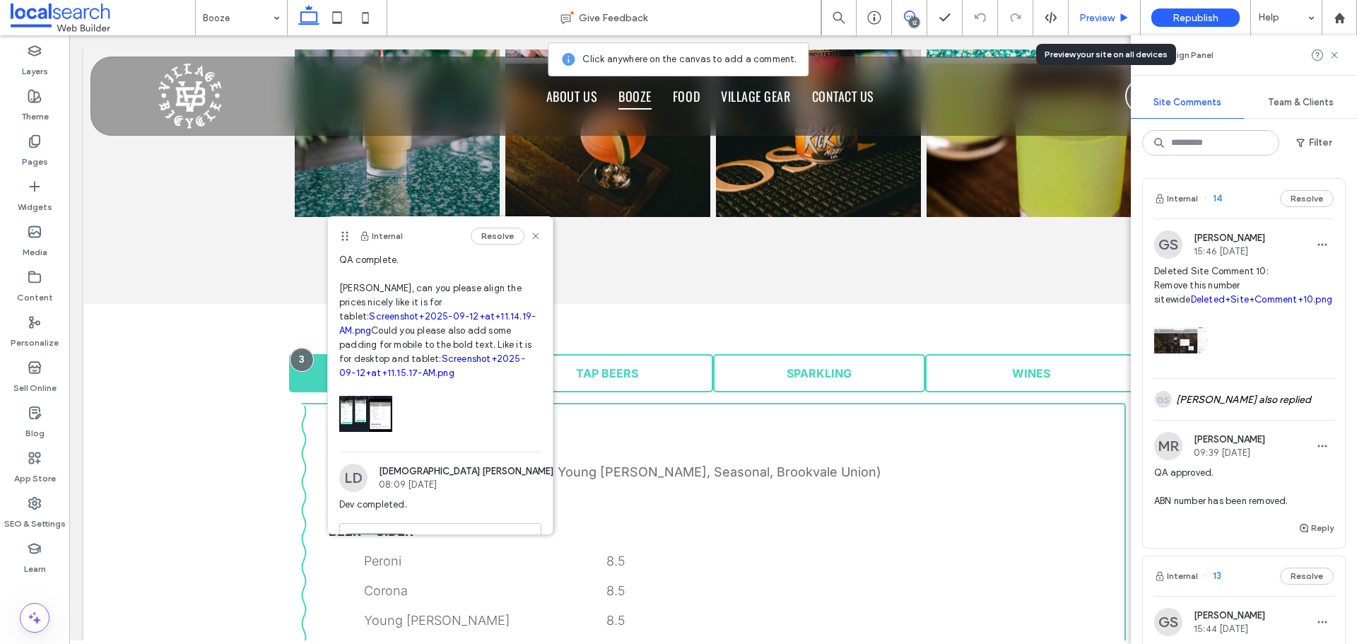
click at [1095, 23] on span "Preview" at bounding box center [1096, 18] width 35 height 12
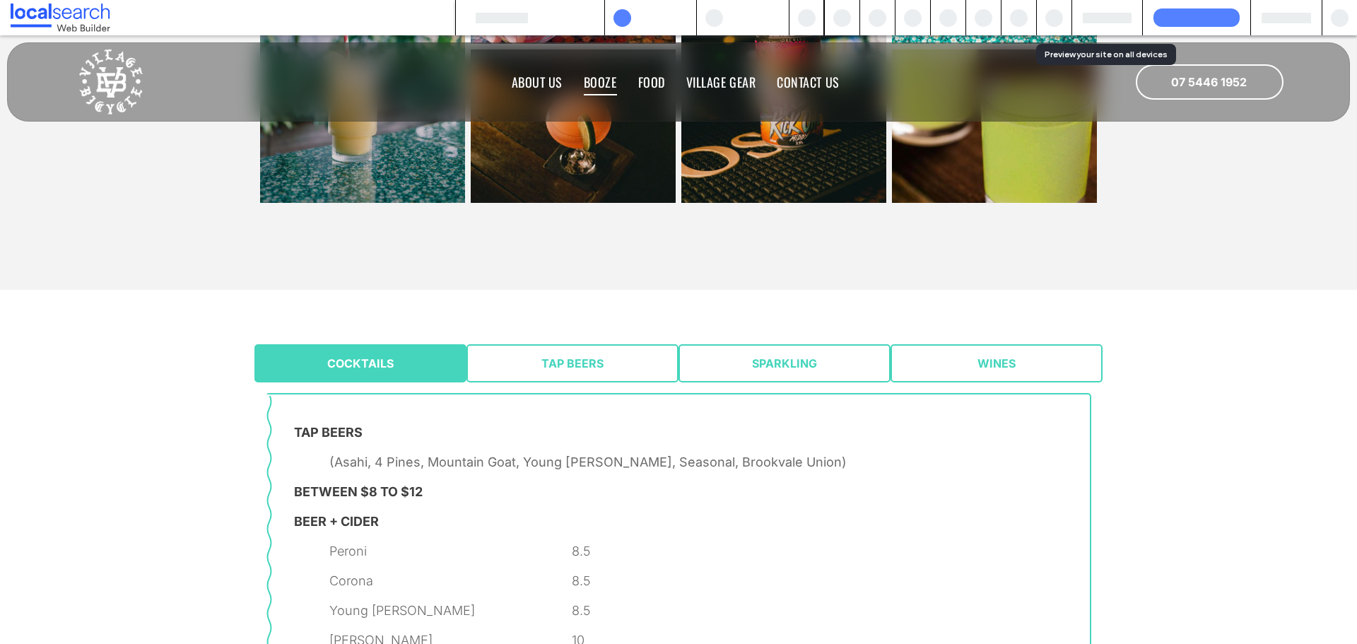
scroll to position [757, 0]
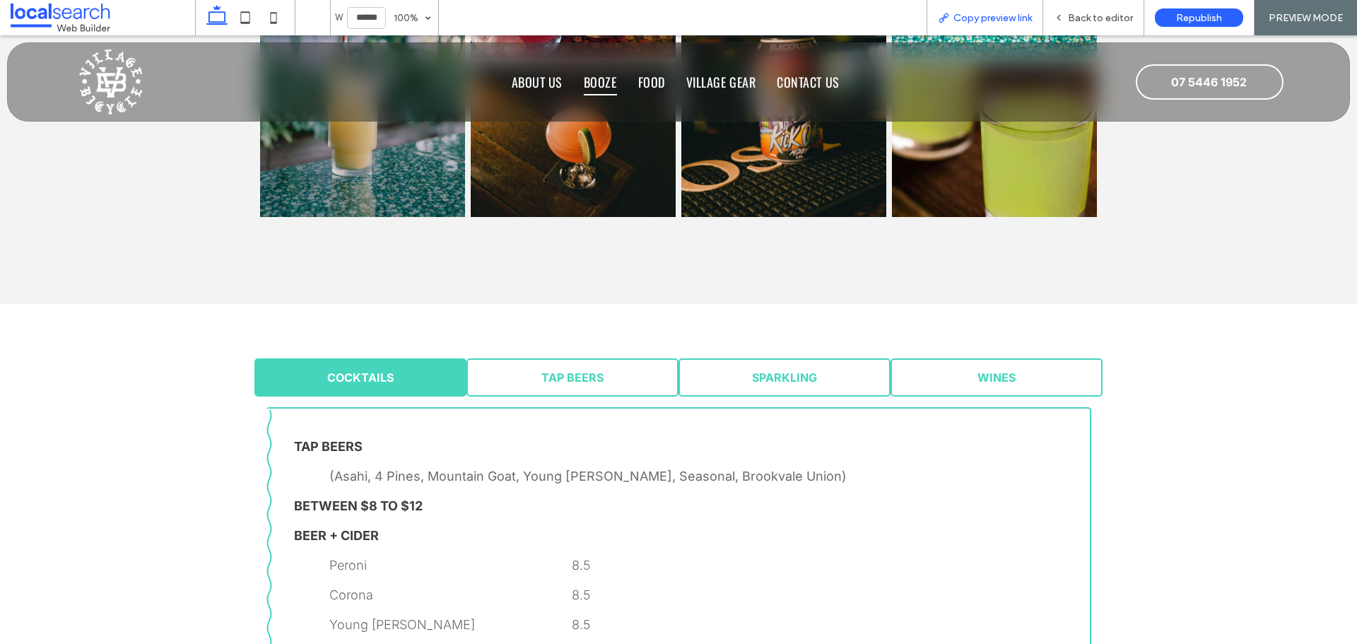
click at [1003, 20] on span "Copy preview link" at bounding box center [992, 18] width 78 height 12
click at [1060, 17] on use at bounding box center [1058, 18] width 3 height 5
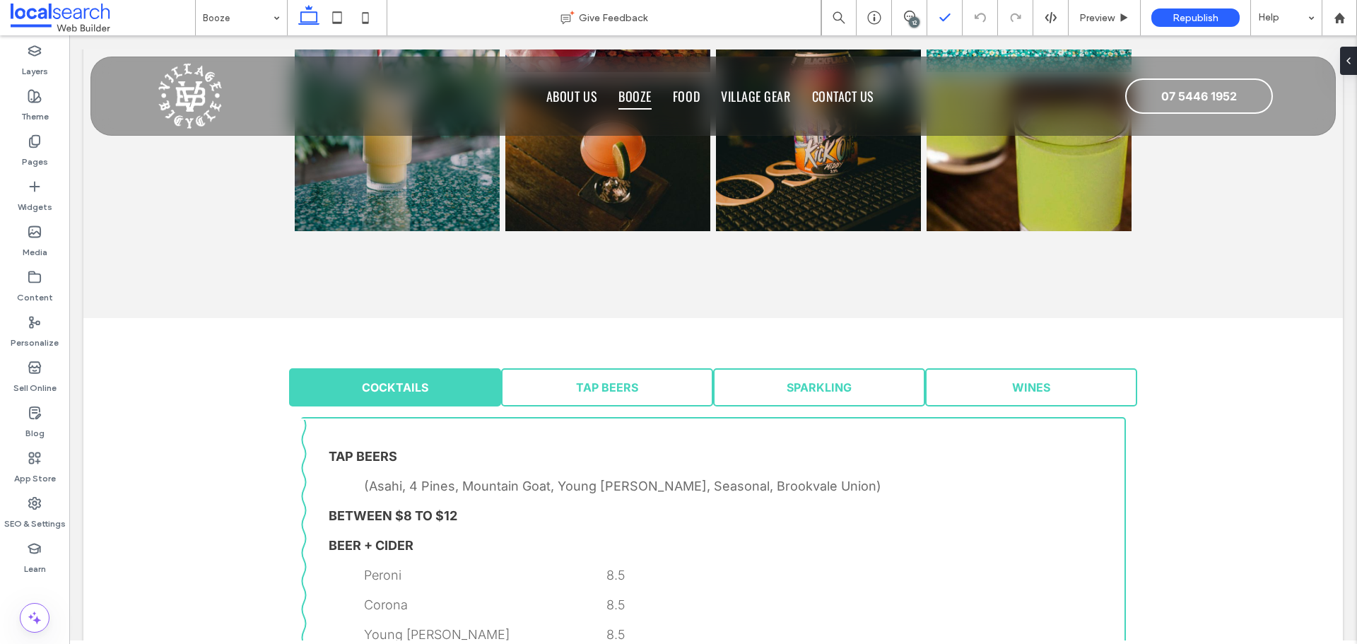
scroll to position [772, 0]
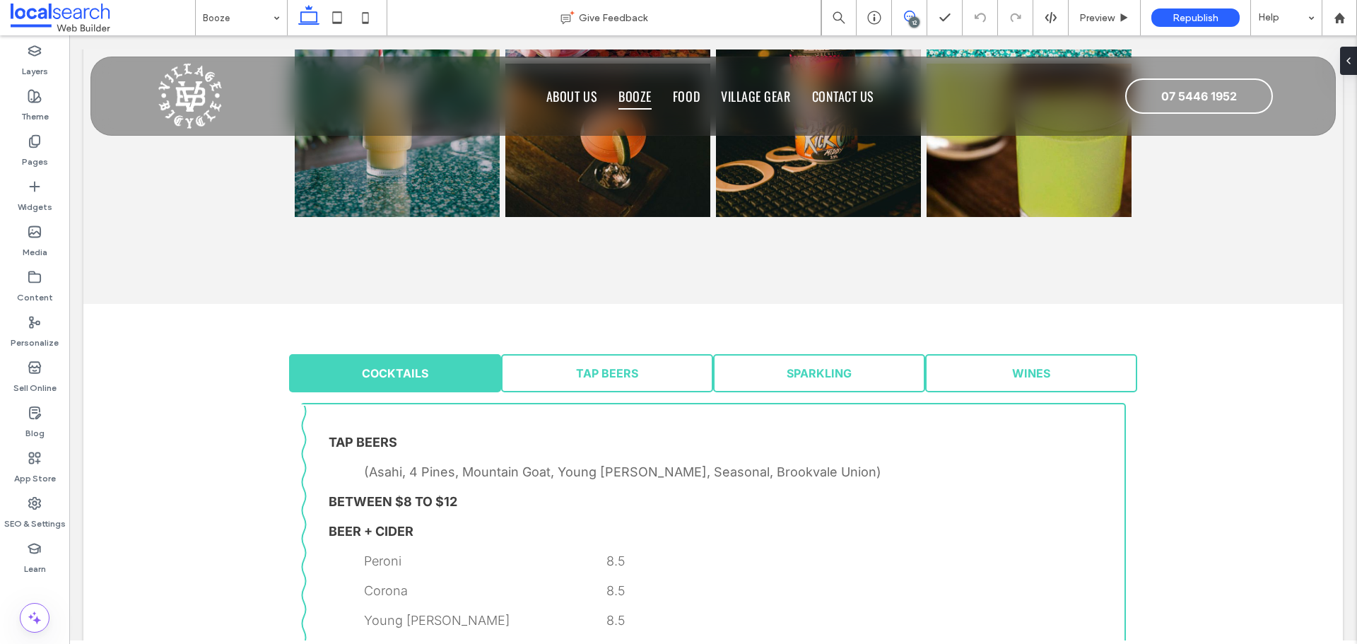
click at [906, 18] on icon at bounding box center [909, 16] width 11 height 11
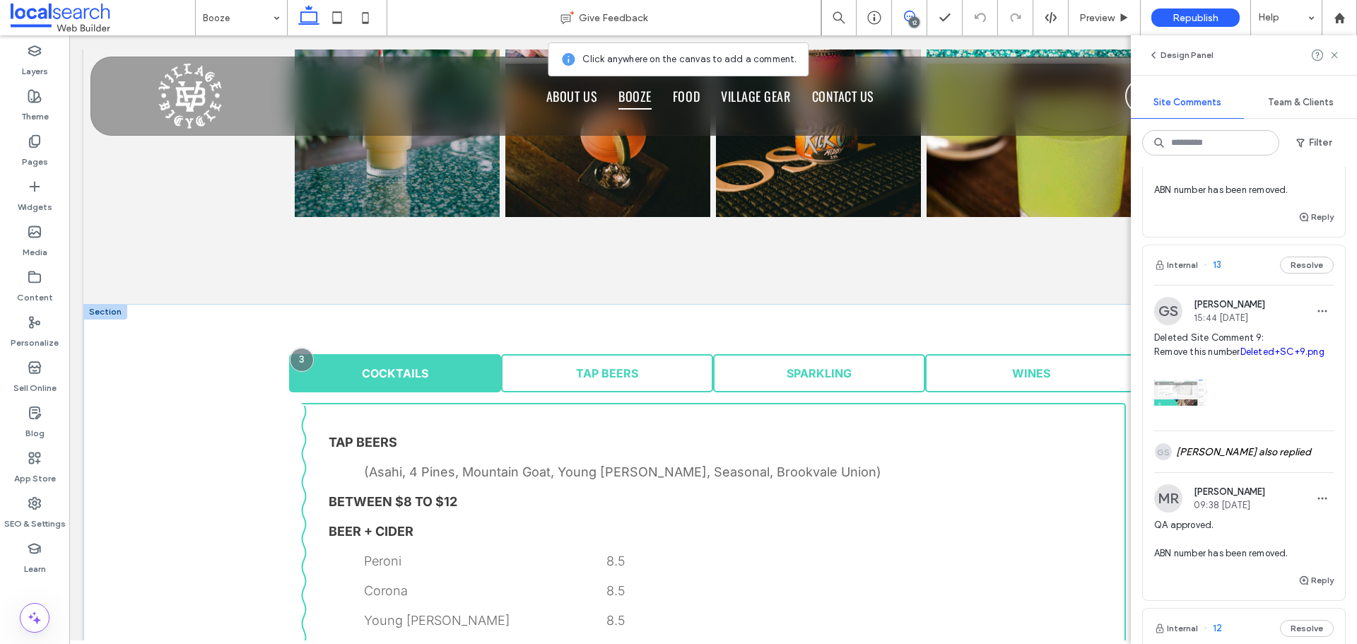
scroll to position [353, 0]
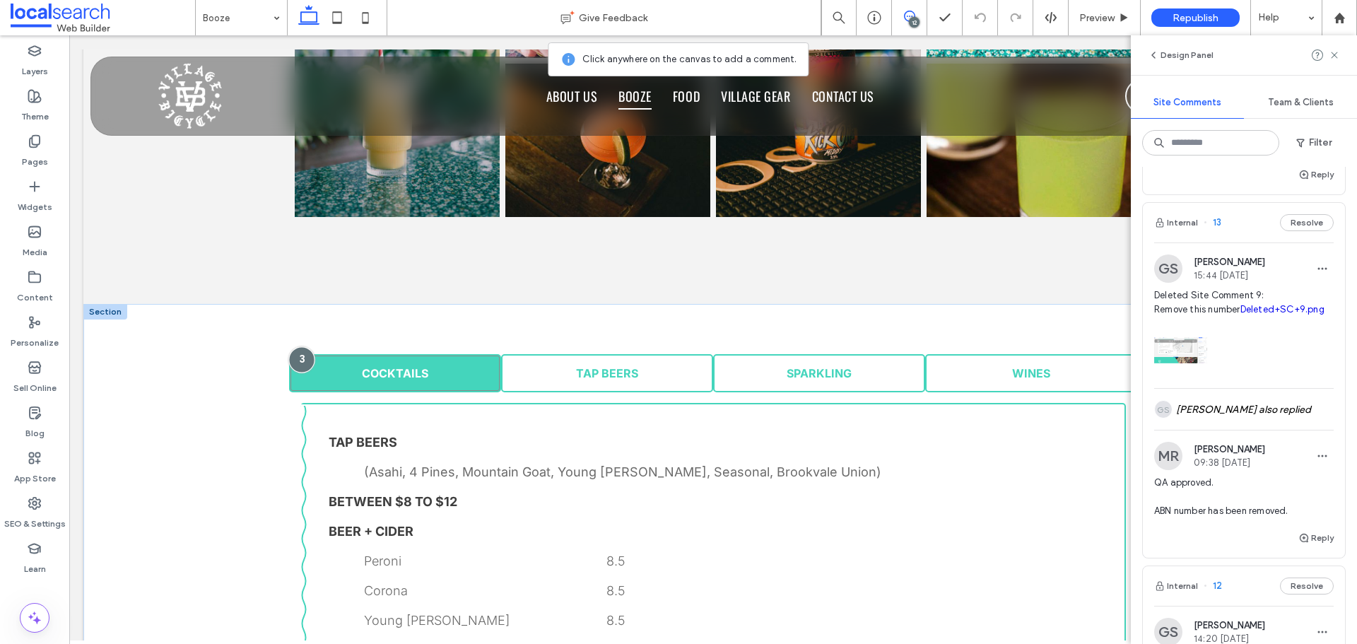
click at [302, 364] on div at bounding box center [301, 359] width 26 height 26
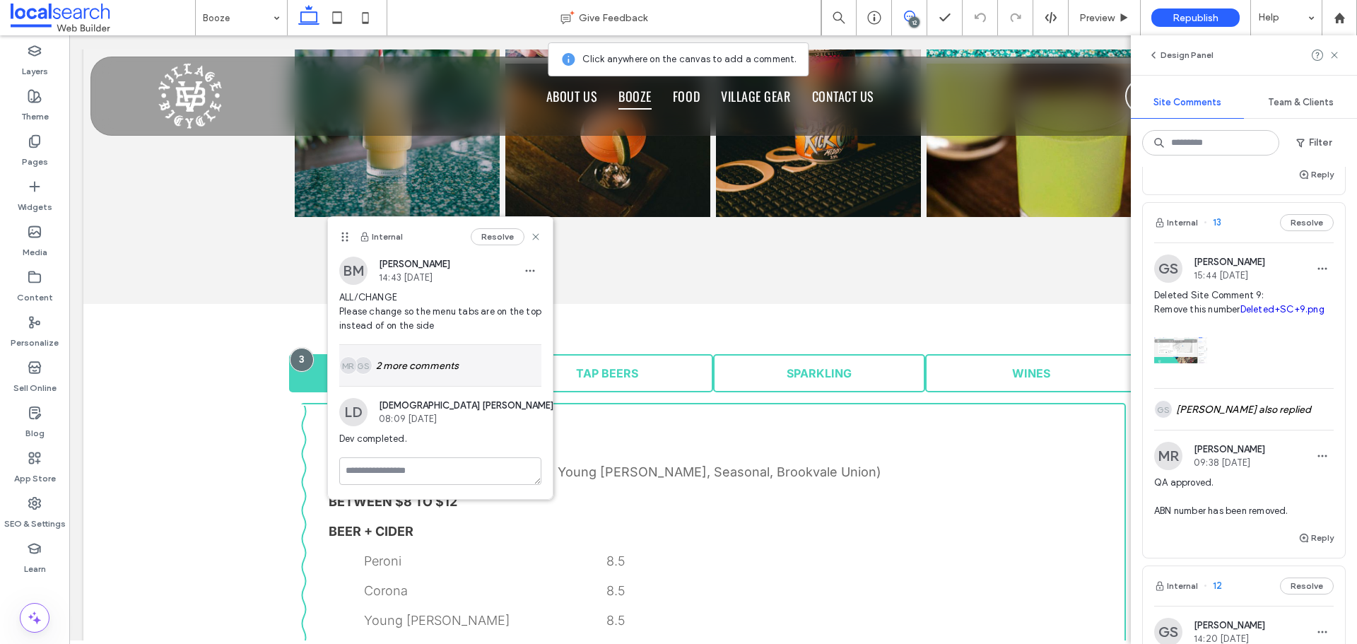
click at [410, 361] on div "GS MR 2 more comments" at bounding box center [440, 365] width 202 height 41
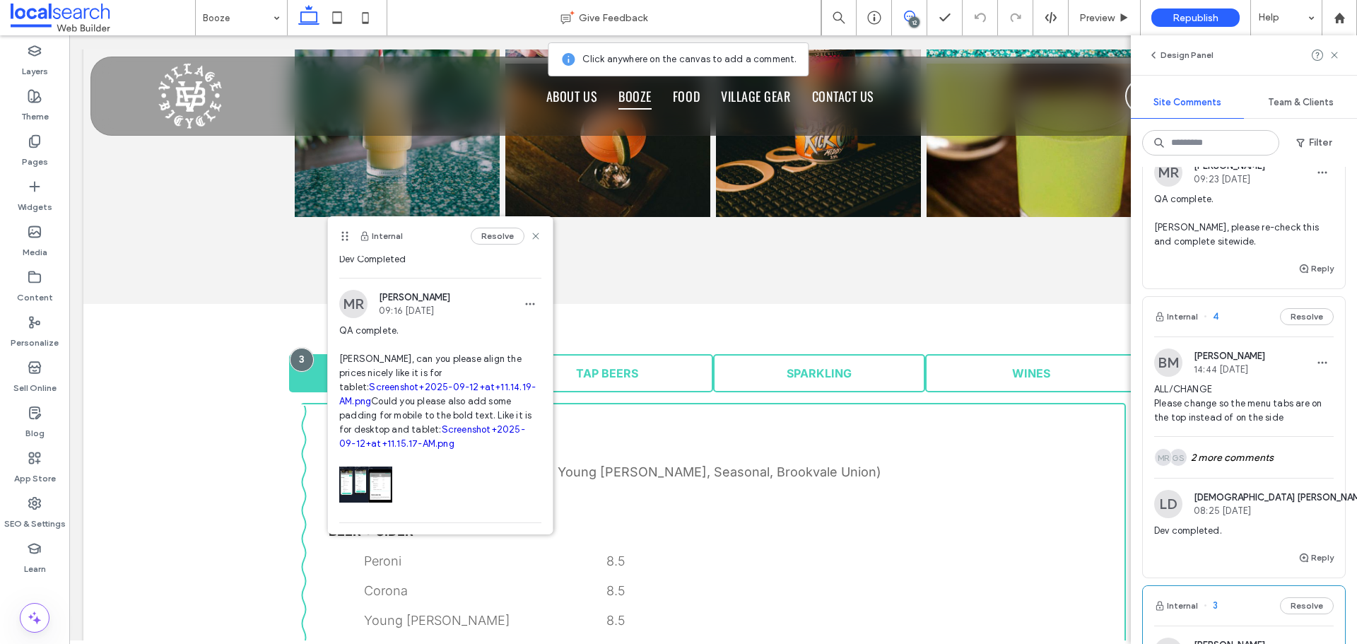
scroll to position [2826, 0]
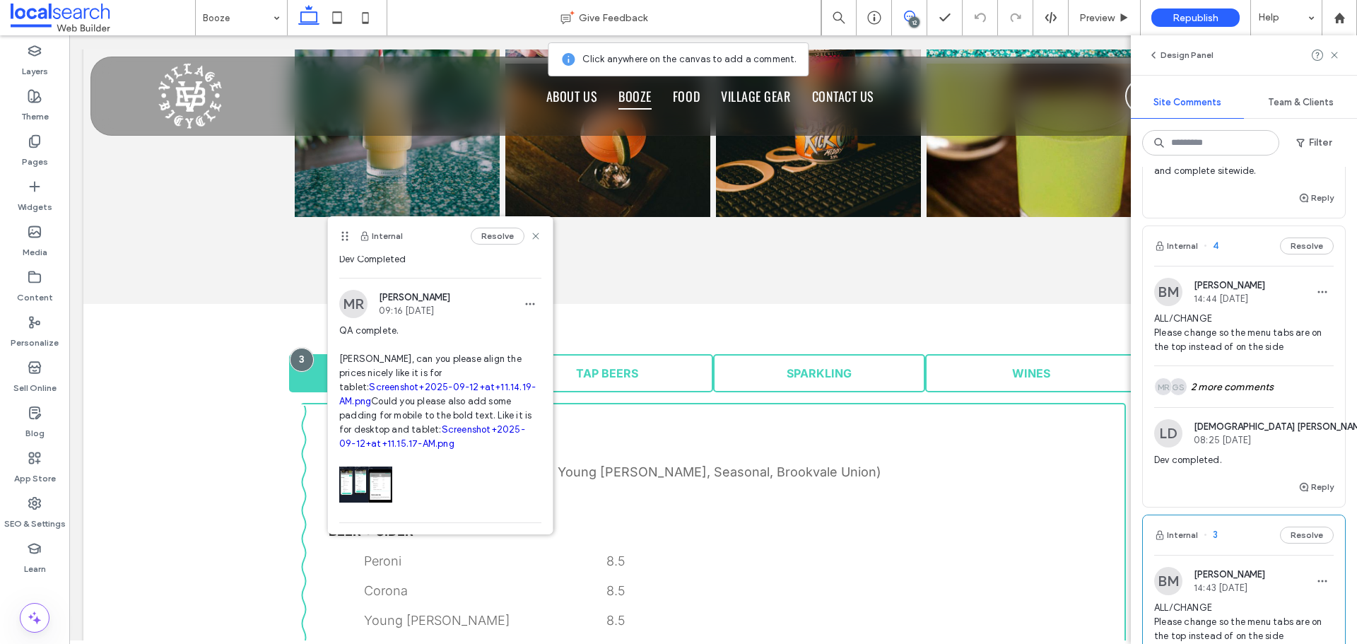
click at [1237, 354] on span "ALL/CHANGE Please change so the menu tabs are on the top instead of on the side" at bounding box center [1243, 333] width 179 height 42
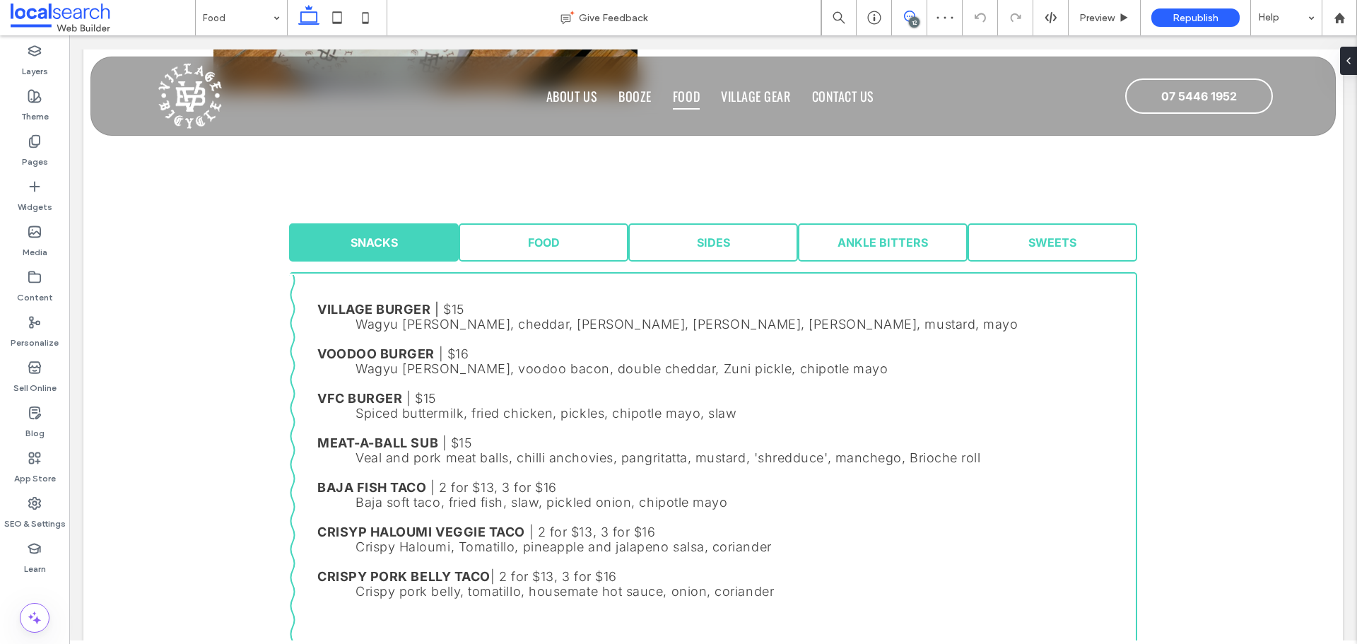
click at [914, 16] on use at bounding box center [909, 16] width 11 height 11
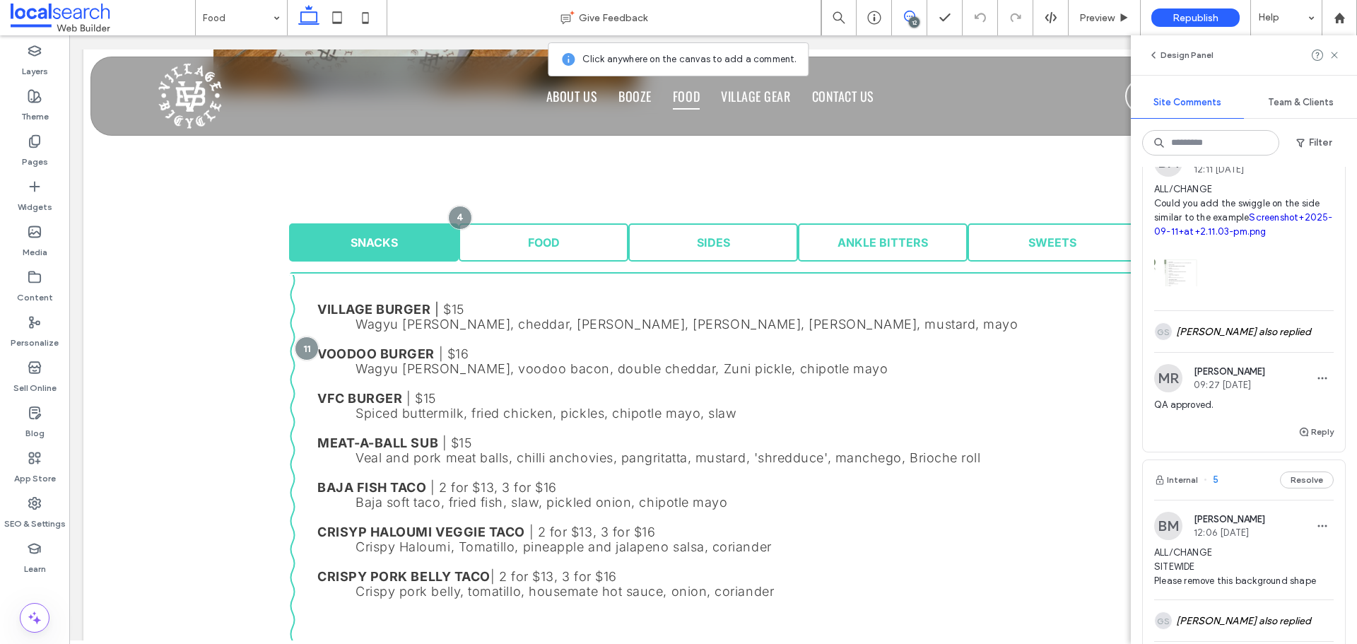
scroll to position [2402, 0]
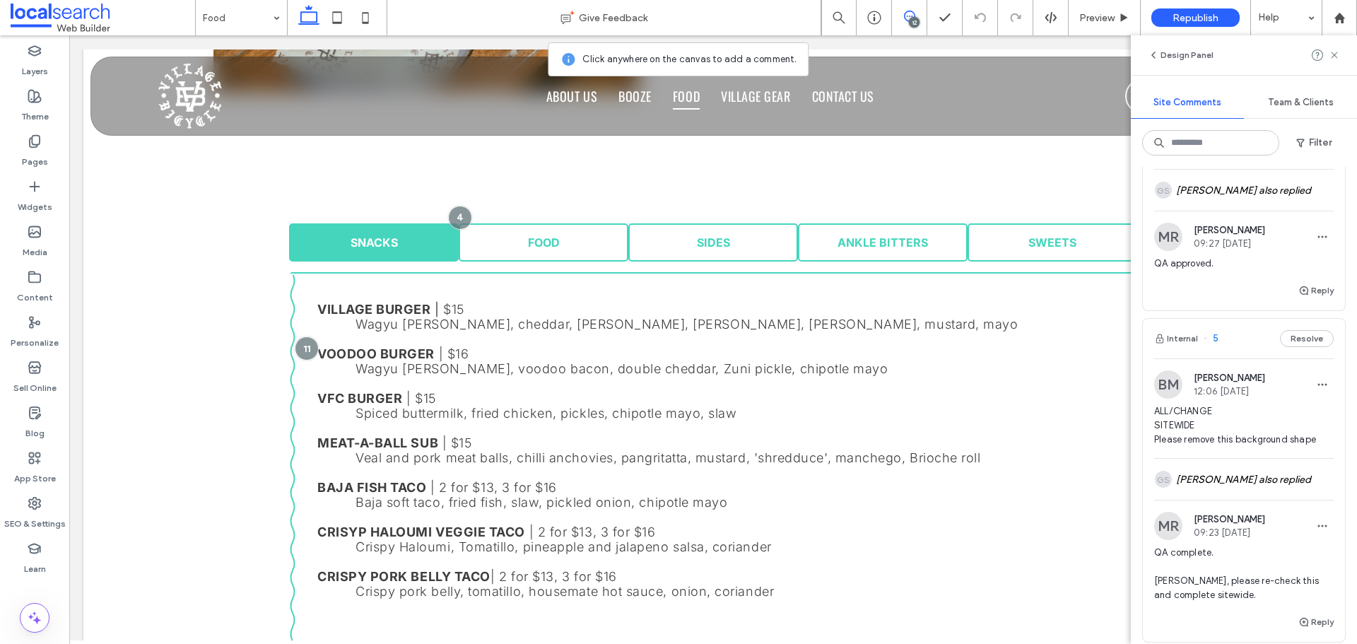
click at [1232, 447] on span "ALL/CHANGE SITEWIDE Please remove this background shape" at bounding box center [1243, 425] width 179 height 42
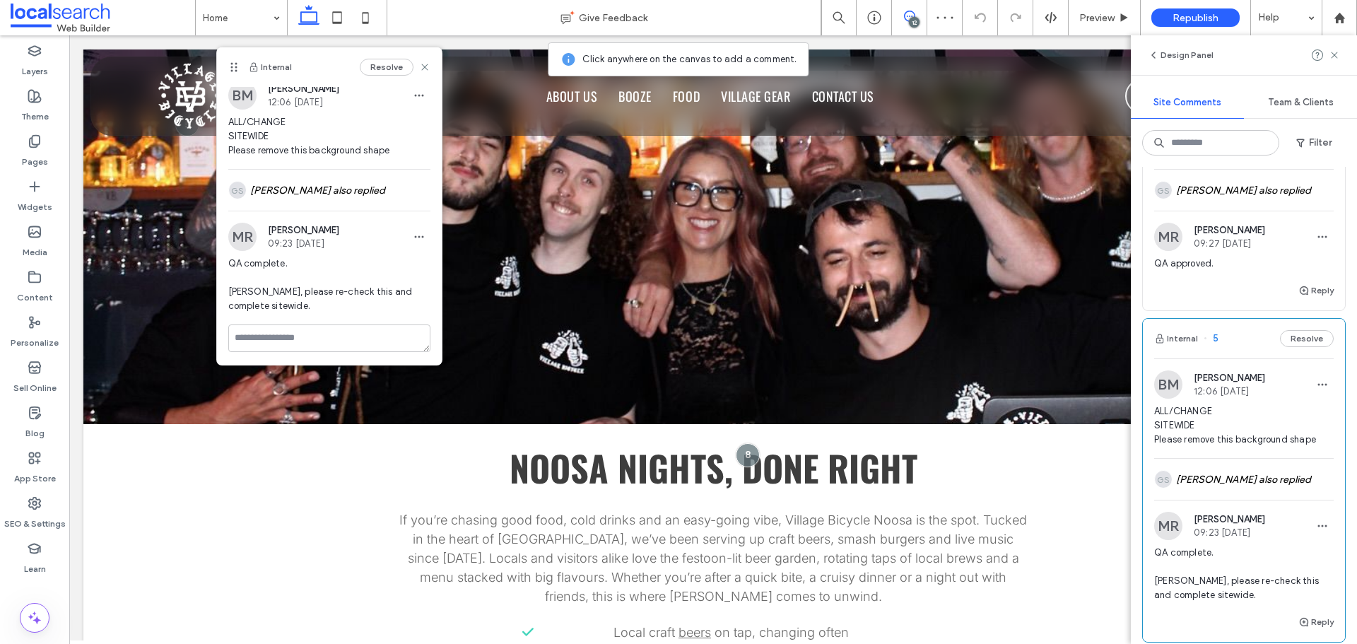
scroll to position [8, 0]
click at [333, 199] on div "[PERSON_NAME] also replied" at bounding box center [329, 188] width 202 height 41
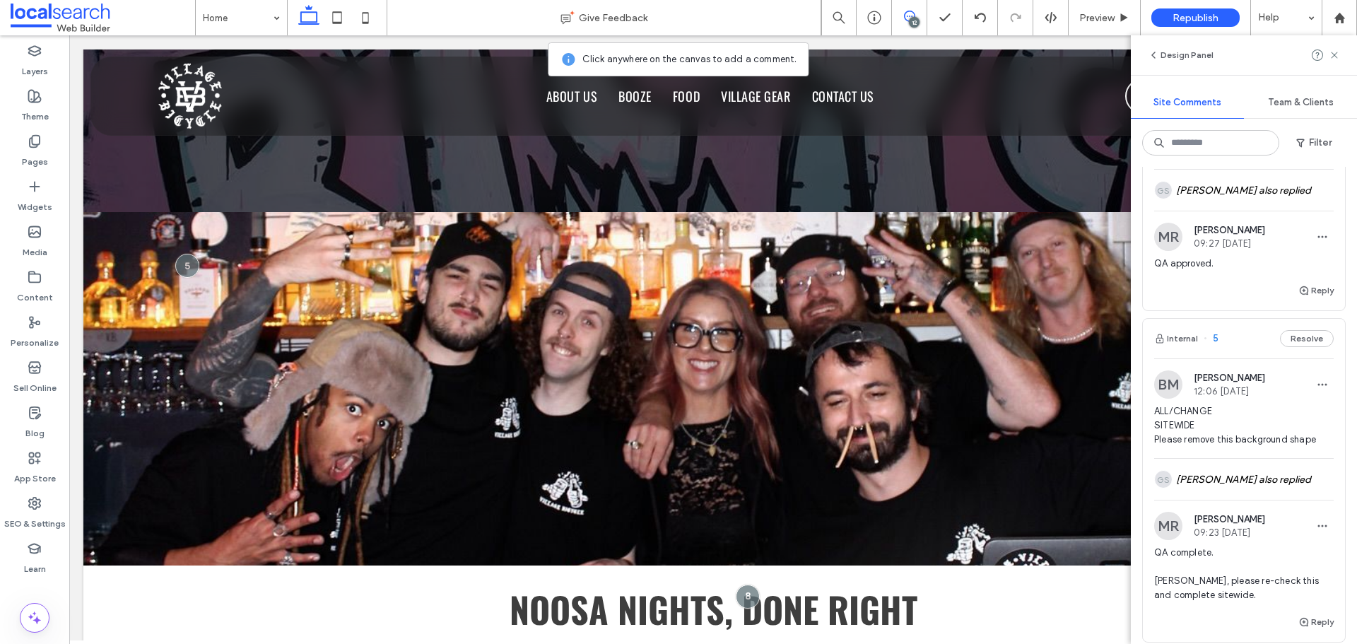
scroll to position [2332, 0]
